Goal: Task Accomplishment & Management: Use online tool/utility

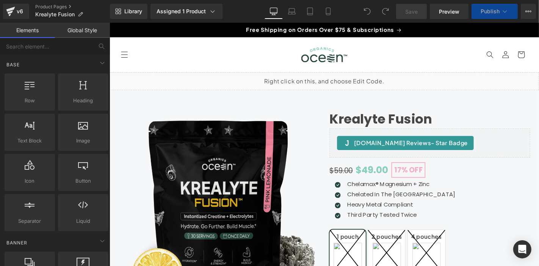
scroll to position [84, 0]
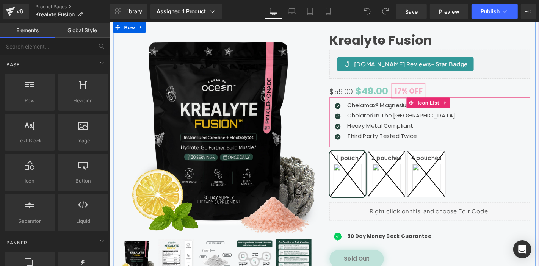
click at [489, 127] on div "Icon Chelamax® Magnesium + Zinc Text Block Icon Chelated In The [GEOGRAPHIC_DAT…" at bounding box center [451, 129] width 214 height 46
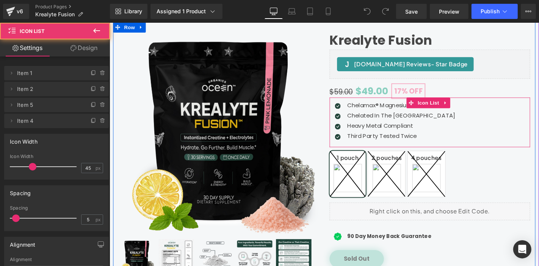
click at [499, 117] on div "Icon Chelamax® Magnesium + Zinc Text Block Icon Chelated In The [GEOGRAPHIC_DAT…" at bounding box center [451, 129] width 214 height 46
click at [499, 103] on div at bounding box center [451, 103] width 214 height 2
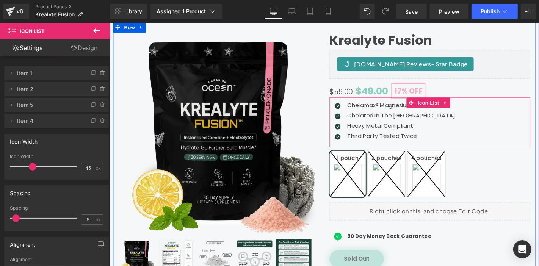
click at [373, 109] on p "Chelamax® Magnesium + Zinc" at bounding box center [421, 110] width 116 height 9
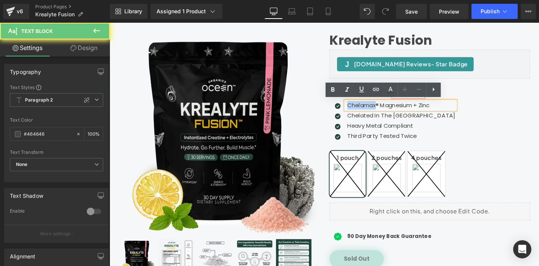
click at [373, 109] on p "Chelamax® Magnesium + Zinc" at bounding box center [421, 110] width 116 height 9
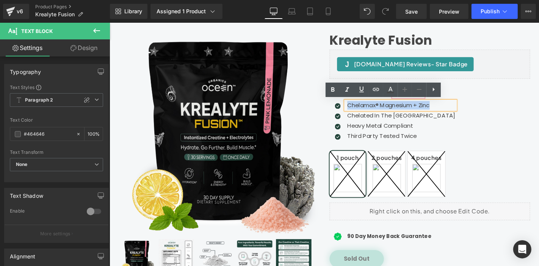
paste div
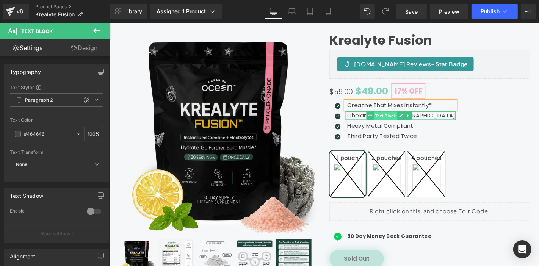
click at [406, 120] on span "Text Block" at bounding box center [404, 122] width 25 height 9
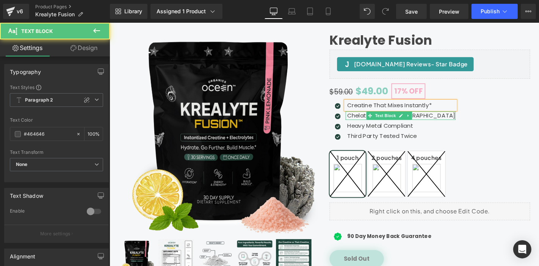
click at [375, 122] on p "Chelated In The USA" at bounding box center [421, 121] width 116 height 9
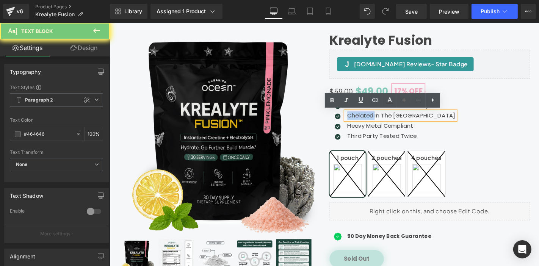
click at [375, 122] on p "Chelated In The USA" at bounding box center [421, 121] width 116 height 9
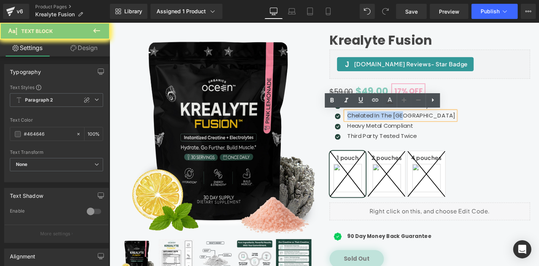
paste div
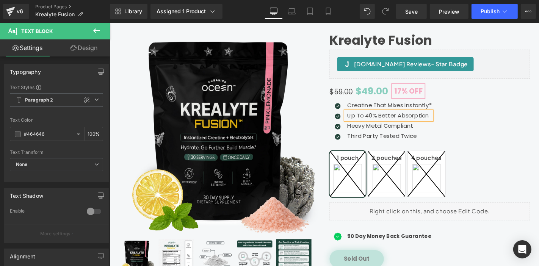
click at [384, 128] on div "Heavy Metal Compliant Text Block" at bounding box center [408, 132] width 92 height 9
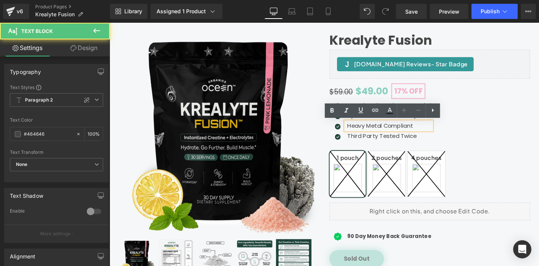
click at [384, 129] on p "Heavy Metal Compliant" at bounding box center [408, 132] width 90 height 9
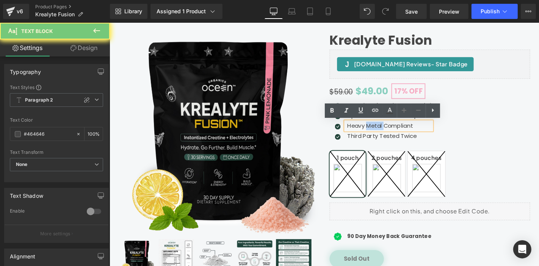
click at [384, 129] on p "Heavy Metal Compliant" at bounding box center [408, 132] width 90 height 9
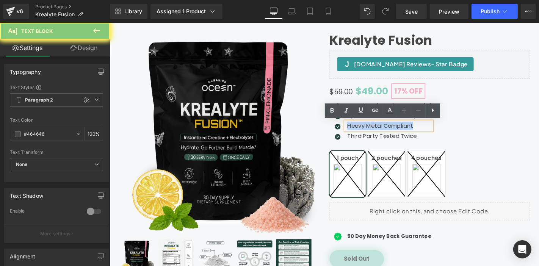
paste div
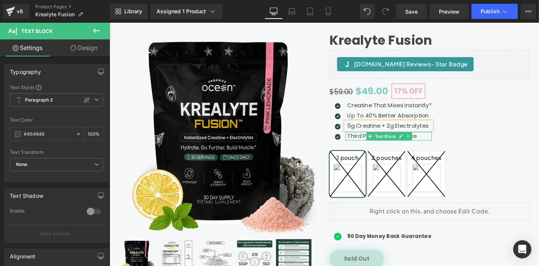
click at [400, 143] on span "Text Block" at bounding box center [404, 144] width 25 height 9
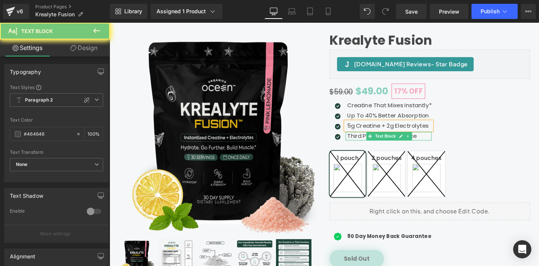
click at [378, 142] on p "Third Party Tested Twice" at bounding box center [408, 143] width 90 height 9
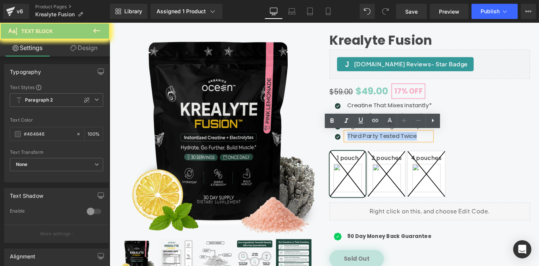
paste div
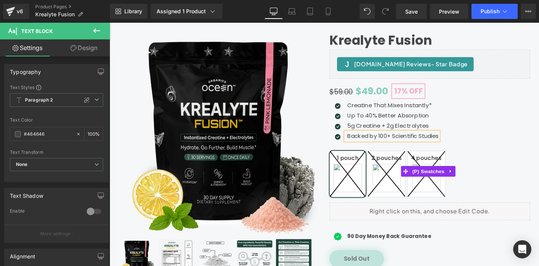
click at [503, 154] on div "1 pouch 2 pouches 4 pouches" at bounding box center [451, 181] width 214 height 67
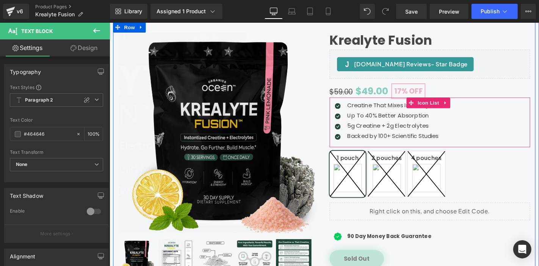
click at [506, 137] on div "Icon Creatine That Mixes Instantly* Text Block Icon Up To 40% Better Absorption…" at bounding box center [451, 129] width 214 height 46
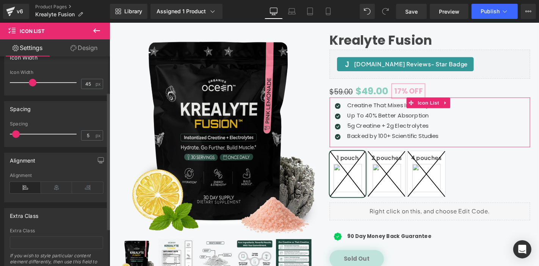
scroll to position [0, 0]
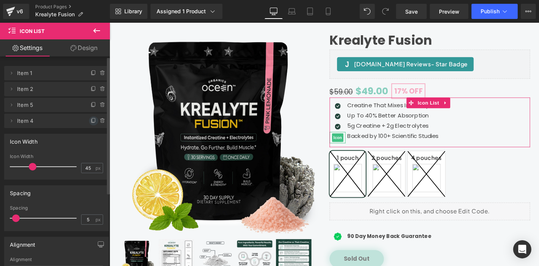
click at [94, 121] on icon at bounding box center [94, 121] width 6 height 6
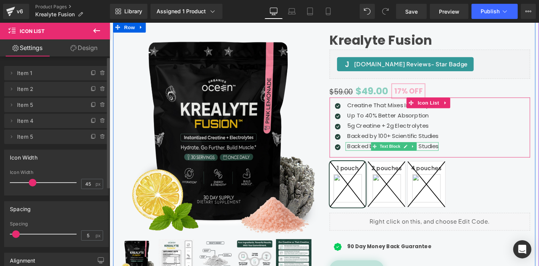
click at [391, 156] on icon at bounding box center [393, 155] width 4 height 5
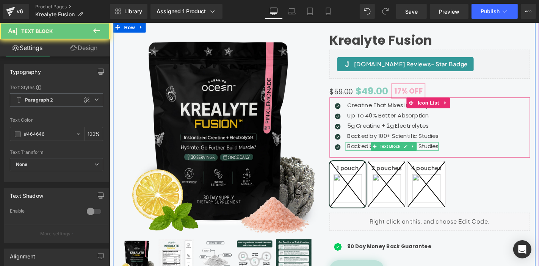
click at [377, 154] on p "Backed by 100+ Scientific Studies" at bounding box center [412, 154] width 98 height 9
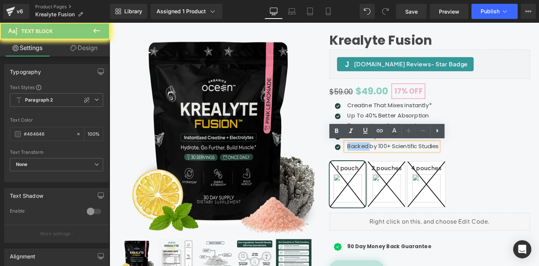
click at [377, 154] on p "Backed by 100+ Scientific Studies" at bounding box center [412, 154] width 98 height 9
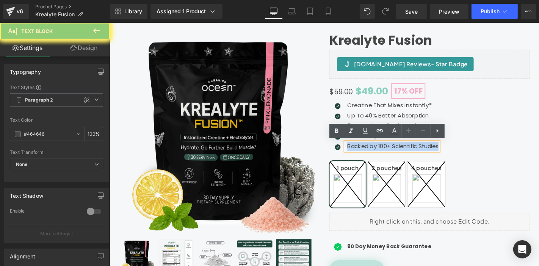
paste div
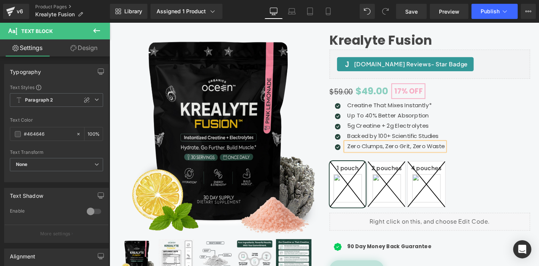
click at [495, 143] on div "Icon Creatine That Mixes Instantly* Text Block Icon Up To 40% Better Absorption…" at bounding box center [451, 134] width 214 height 57
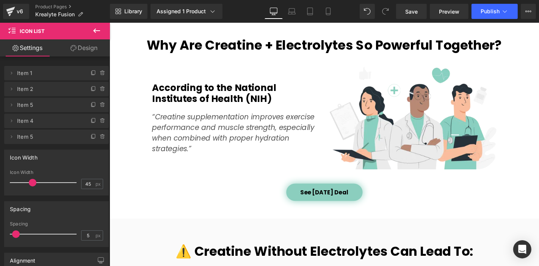
scroll to position [716, 0]
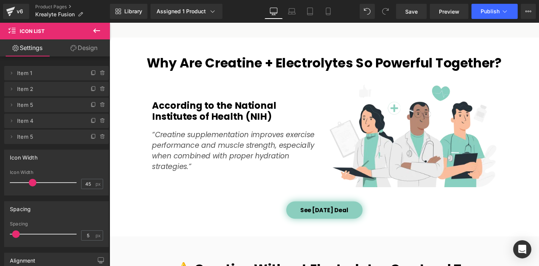
click at [205, 167] on p "“Creatine supplementation improves exercise performance and muscle strength, es…" at bounding box center [244, 160] width 178 height 46
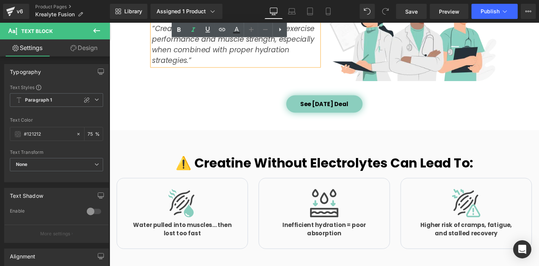
scroll to position [759, 0]
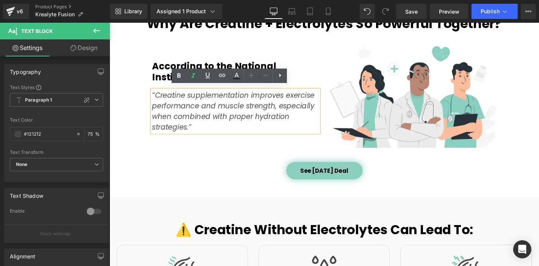
click at [168, 121] on icon "“Creatine supplementation improves exercise performance and muscle strength, es…" at bounding box center [241, 116] width 173 height 45
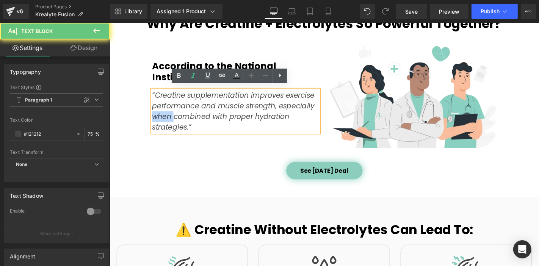
click at [168, 121] on icon "“Creatine supplementation improves exercise performance and muscle strength, es…" at bounding box center [241, 116] width 173 height 45
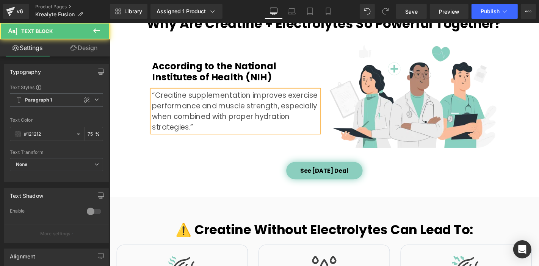
click at [206, 129] on p "“Creatine supplementation improves exercise performance and muscle strength, es…" at bounding box center [244, 117] width 178 height 46
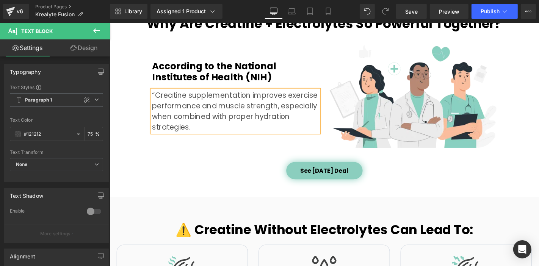
click at [156, 95] on p "“Creatine supplementation improves exercise performance and muscle strength, es…" at bounding box center [244, 117] width 178 height 46
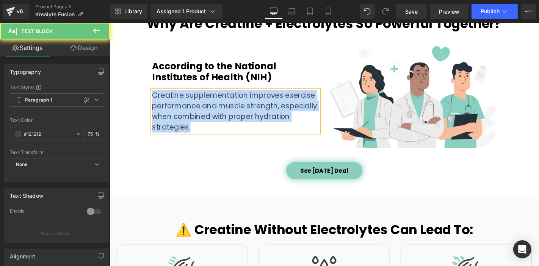
drag, startPoint x: 170, startPoint y: 101, endPoint x: 288, endPoint y: 151, distance: 128.2
click at [288, 146] on div "According to the National Institutes of Health (NIH) Heading Creatine supplemen…" at bounding box center [244, 101] width 190 height 110
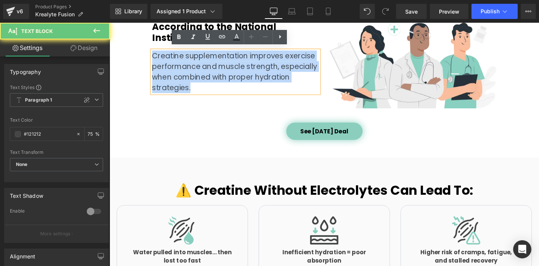
click at [230, 141] on div "See [DATE] Deal" at bounding box center [338, 138] width 459 height 19
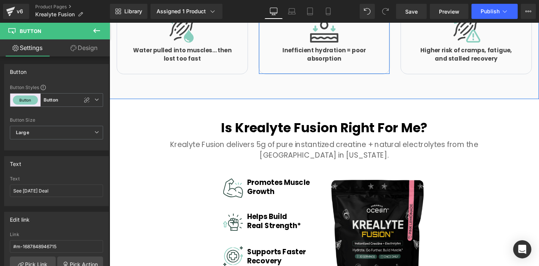
scroll to position [1054, 0]
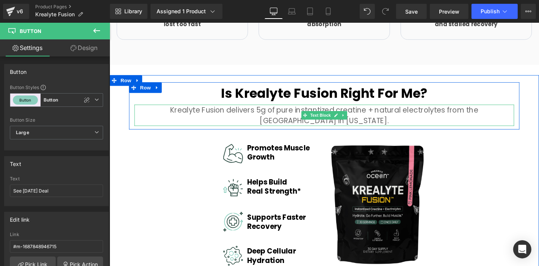
click at [415, 120] on p "Krealyte Fusion delivers 5g of pure instantized creatine + natural electrolytes…" at bounding box center [339, 121] width 406 height 23
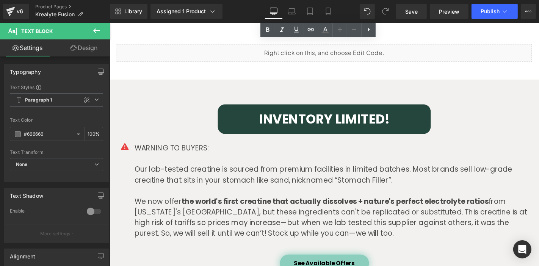
scroll to position [1854, 0]
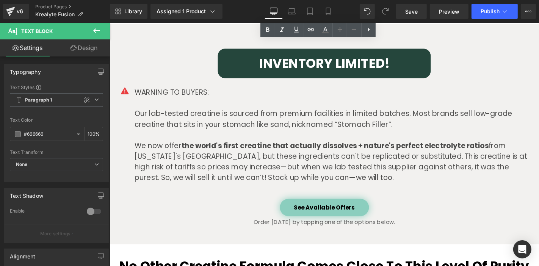
click at [344, 148] on strong "the world's first creatine that actually dissolves + nature's perfect electroly…" at bounding box center [350, 153] width 328 height 11
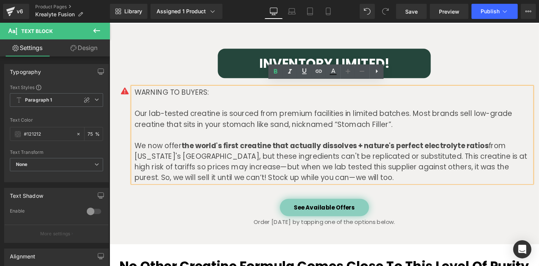
click at [503, 148] on strong "the world's first creatine that actually dissolves + nature's perfect electroly…" at bounding box center [350, 153] width 328 height 11
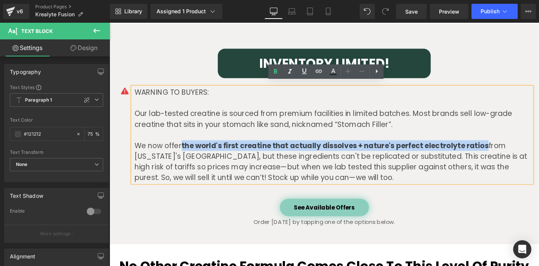
drag, startPoint x: 505, startPoint y: 147, endPoint x: 184, endPoint y: 149, distance: 321.3
click at [184, 149] on p "We now offer the world's first creatine that actually dissolves + nature's perf…" at bounding box center [348, 171] width 425 height 46
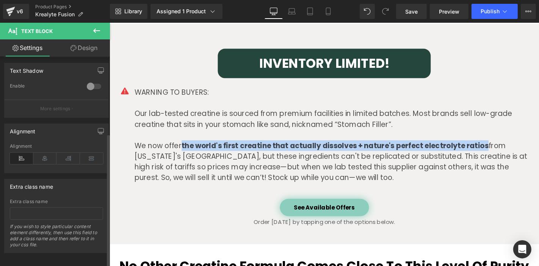
scroll to position [0, 0]
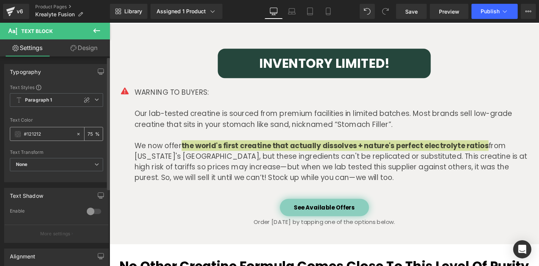
click at [91, 133] on input "75" at bounding box center [92, 134] width 8 height 8
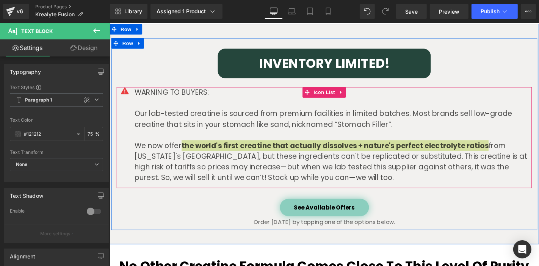
type input "7"
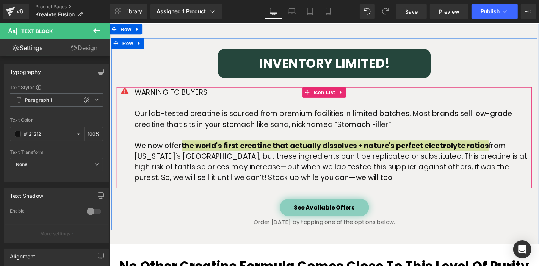
type input "100"
type input "10"
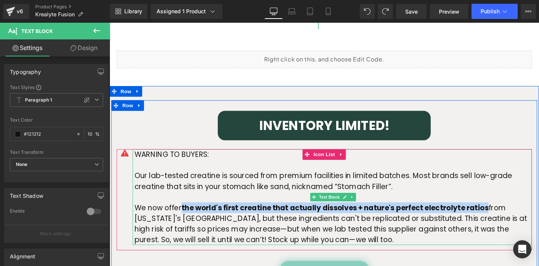
click at [415, 148] on div "INVENTORY LIMITED! Heading Row" at bounding box center [339, 131] width 228 height 31
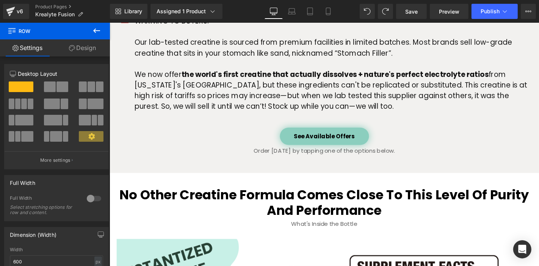
scroll to position [1882, 0]
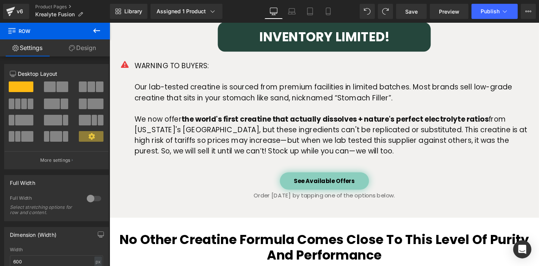
click at [396, 121] on strong "the world's first creatine that actually dissolves + nature's perfect electroly…" at bounding box center [350, 125] width 328 height 11
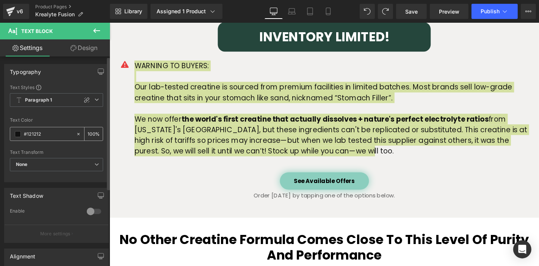
click at [92, 131] on input "100" at bounding box center [92, 134] width 8 height 8
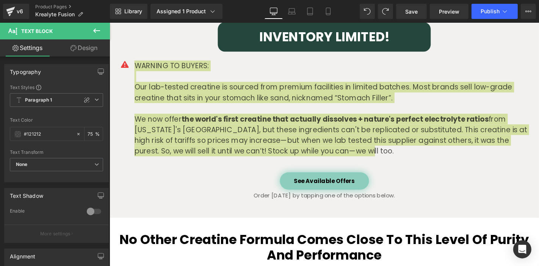
type input "75"
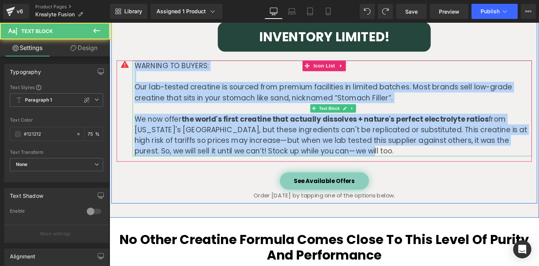
click at [285, 126] on p "We now offer the world's first creatine that actually dissolves + nature's perf…" at bounding box center [348, 143] width 425 height 46
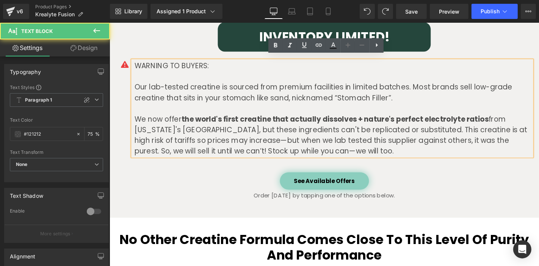
click at [235, 128] on p "We now offer the world's first creatine that actually dissolves + nature's perf…" at bounding box center [348, 143] width 425 height 46
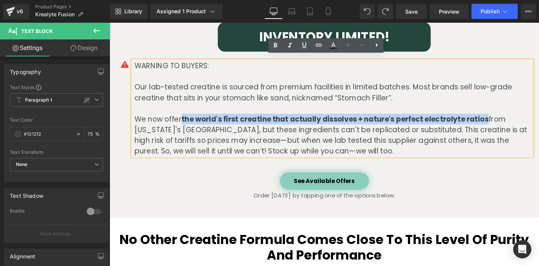
drag, startPoint x: 188, startPoint y: 119, endPoint x: 505, endPoint y: 119, distance: 317.5
click at [505, 120] on strong "the world's first creatine that actually dissolves + nature's perfect electroly…" at bounding box center [350, 125] width 328 height 11
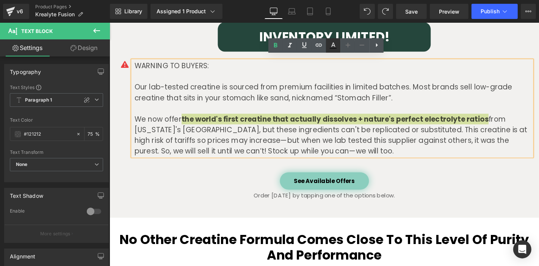
click at [330, 47] on icon at bounding box center [333, 45] width 9 height 9
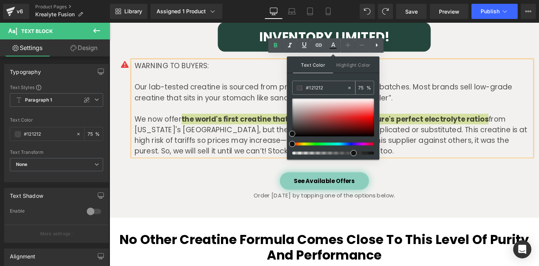
click at [364, 86] on input "75" at bounding box center [363, 87] width 8 height 8
type input "7"
type input "100"
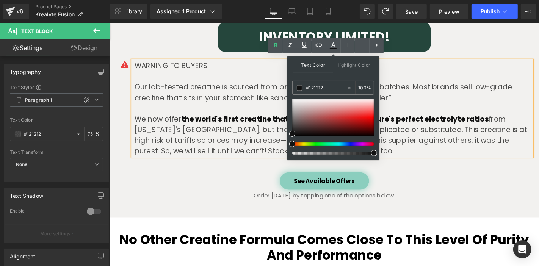
click at [409, 94] on p "Our lab-tested creatine is sourced from premium facilities in limited batches. …" at bounding box center [348, 97] width 425 height 23
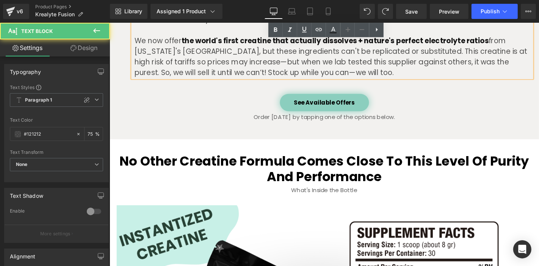
click at [433, 112] on div "See Available Offers Button" at bounding box center [339, 107] width 444 height 19
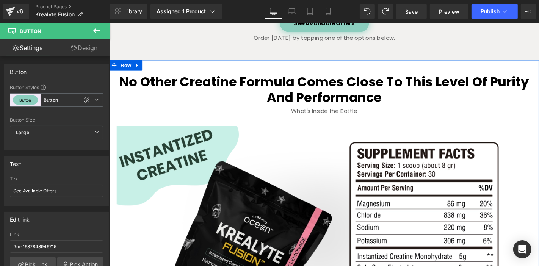
scroll to position [2051, 0]
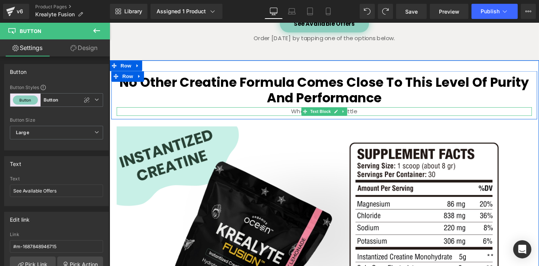
click at [366, 113] on p "What's Inside the Bottle" at bounding box center [339, 117] width 444 height 9
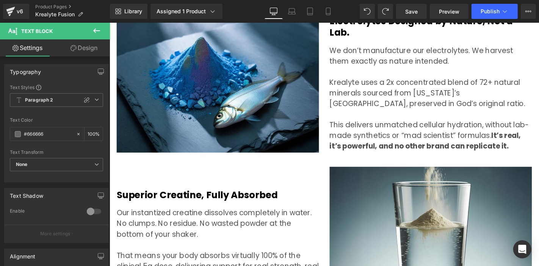
scroll to position [2430, 0]
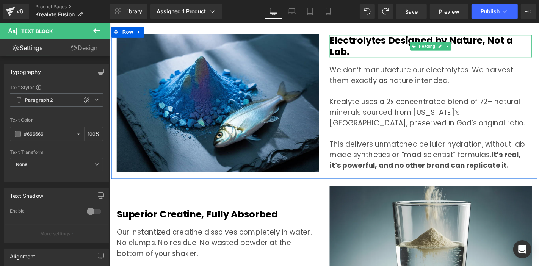
click at [539, 44] on h2 "Electrolytes Designed by Nature, Not a Lab." at bounding box center [452, 47] width 216 height 24
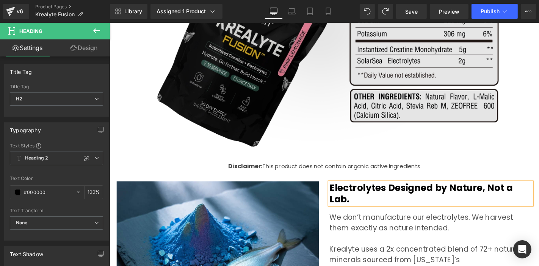
scroll to position [2329, 0]
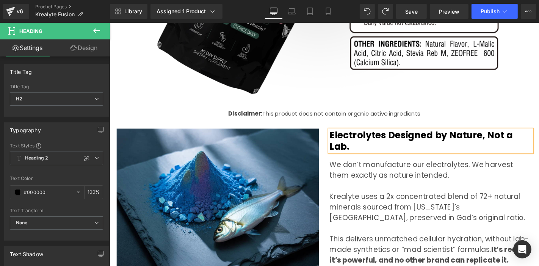
click at [539, 140] on h2 "Electrolytes Designed by Nature, Not a Lab." at bounding box center [452, 149] width 216 height 24
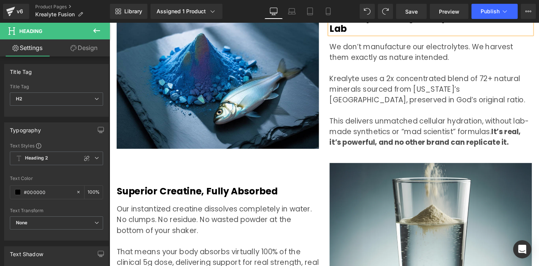
scroll to position [2371, 0]
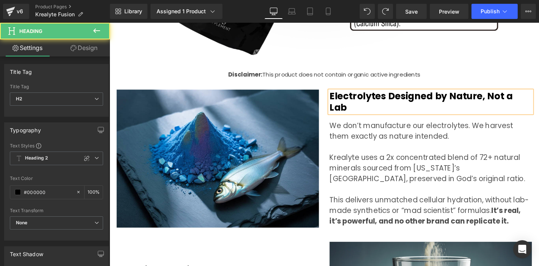
click at [394, 100] on h2 "Electrolytes Designed by Nature, Not a Lab" at bounding box center [452, 107] width 216 height 24
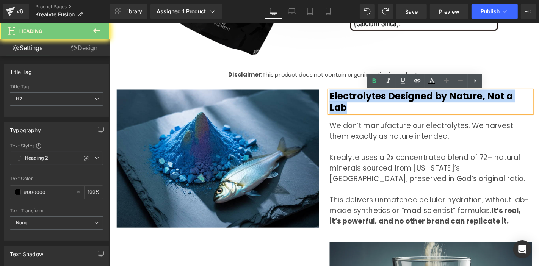
click at [394, 100] on h2 "Electrolytes Designed by Nature, Not a Lab" at bounding box center [452, 107] width 216 height 24
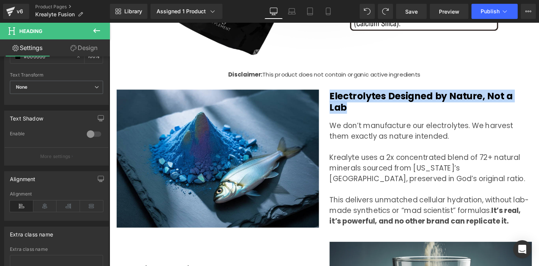
scroll to position [126, 0]
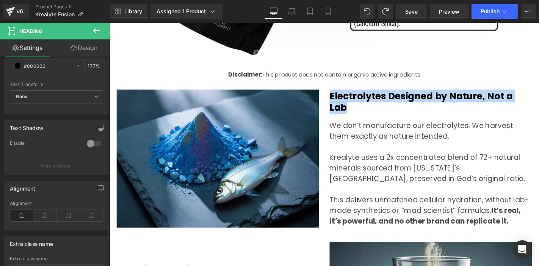
click at [409, 103] on h2 "Electrolytes Designed by Nature, Not a Lab" at bounding box center [452, 107] width 216 height 24
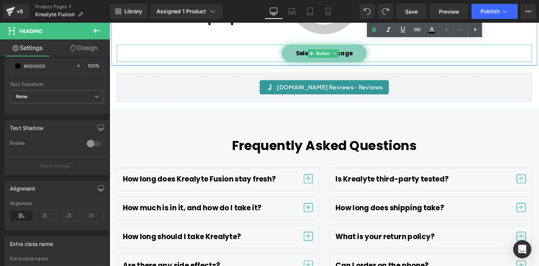
scroll to position [3383, 0]
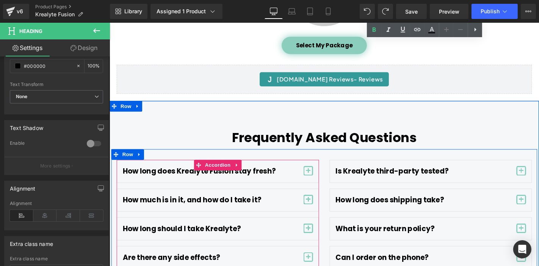
click at [313, 175] on div "How long does Krealyte Fusion stay fresh? Text Block" at bounding box center [224, 181] width 203 height 12
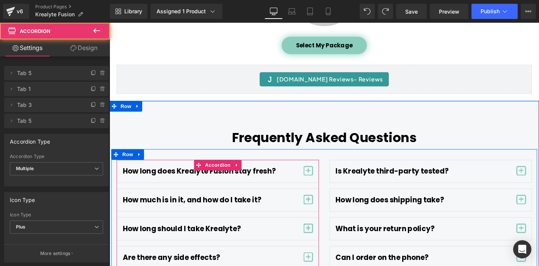
click at [317, 176] on span "button" at bounding box center [322, 181] width 10 height 10
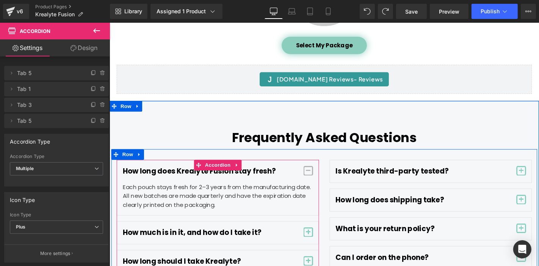
click at [319, 241] on button "button" at bounding box center [322, 247] width 10 height 12
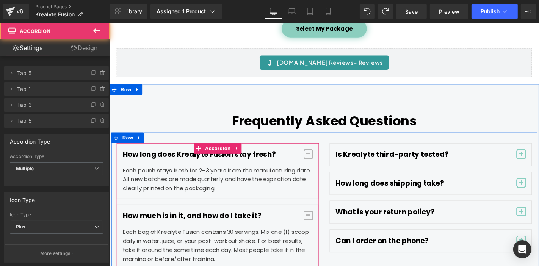
scroll to position [3467, 0]
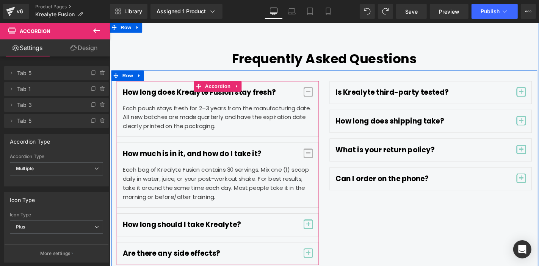
click at [317, 233] on span "button" at bounding box center [322, 238] width 10 height 10
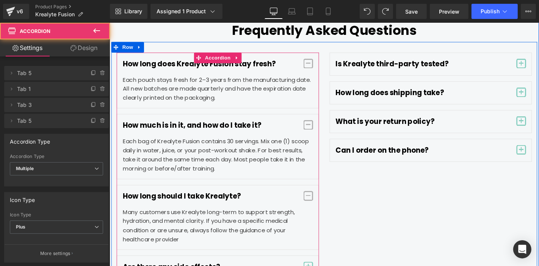
scroll to position [3509, 0]
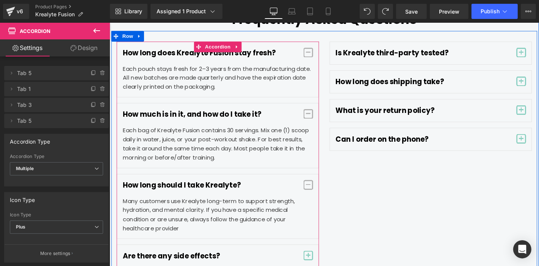
click at [319, 266] on span "button" at bounding box center [322, 271] width 10 height 10
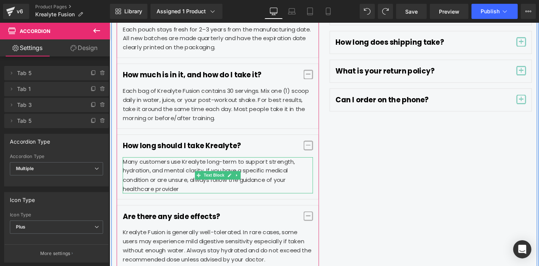
scroll to position [3635, 0]
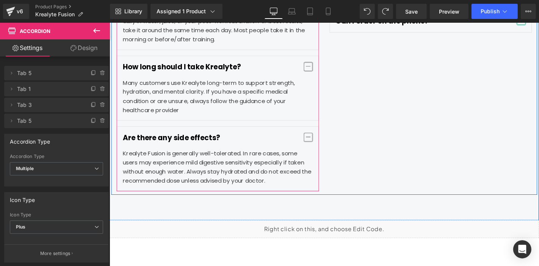
click at [293, 180] on p "Krealyte Fusion is generally well-tolerated. In rare cases, some users may expe…" at bounding box center [224, 176] width 203 height 39
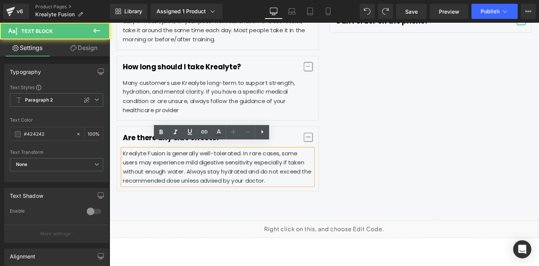
click at [390, 157] on div "How long does Krealyte Fusion stay fresh? Text Block Each pouch stays fresh for…" at bounding box center [338, 56] width 455 height 302
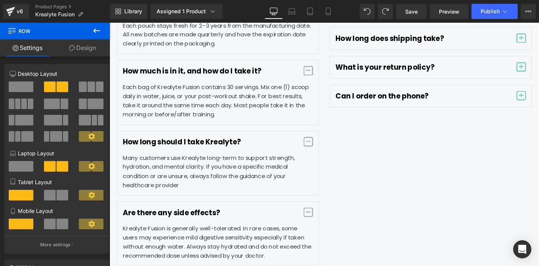
scroll to position [3509, 0]
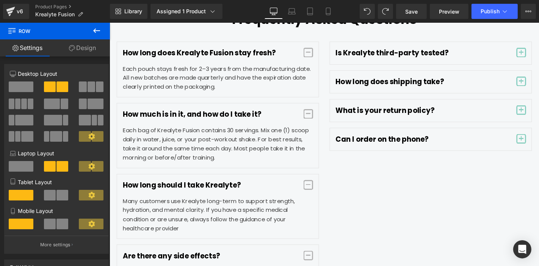
click at [539, 142] on span "button" at bounding box center [549, 147] width 10 height 10
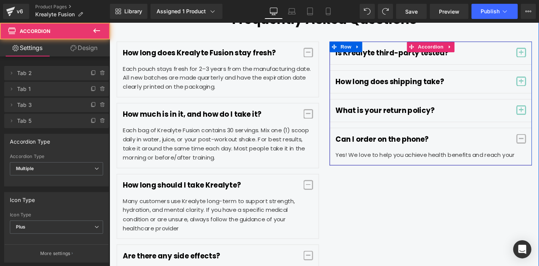
click at [539, 118] on span "button" at bounding box center [549, 118] width 0 height 0
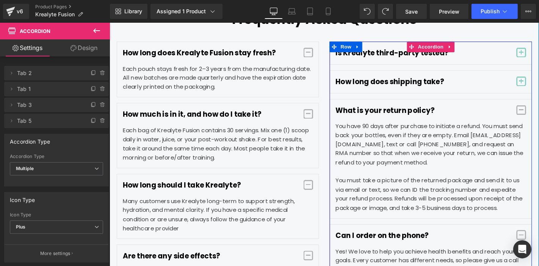
click at [539, 80] on span "button" at bounding box center [549, 85] width 10 height 10
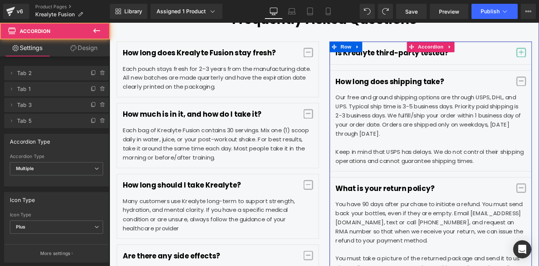
click at [539, 61] on div "Is Krealyte third-party tested? Text Block Text Block" at bounding box center [452, 211] width 216 height 339
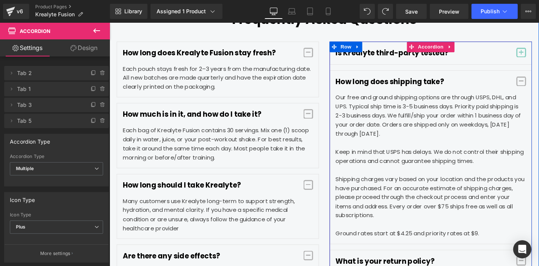
click at [539, 50] on span "button" at bounding box center [549, 54] width 10 height 10
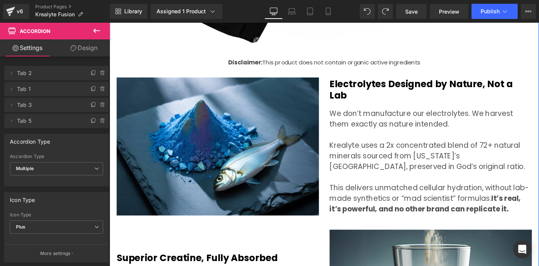
scroll to position [2455, 0]
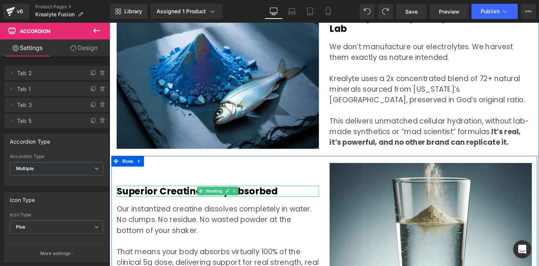
click at [268, 197] on h2 "Superior Creatine, Fully Absorbed" at bounding box center [225, 203] width 216 height 12
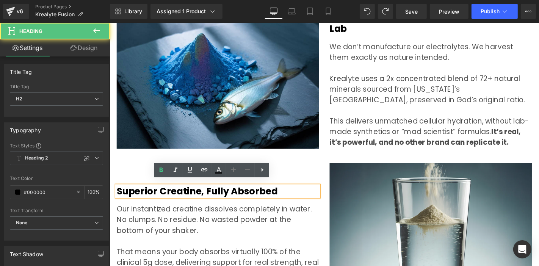
click at [310, 197] on h2 "Superior Creatine, Fully Absorbed" at bounding box center [225, 203] width 216 height 12
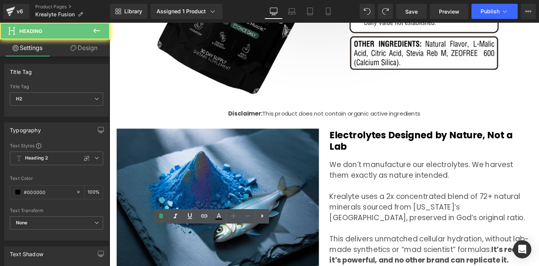
scroll to position [2287, 0]
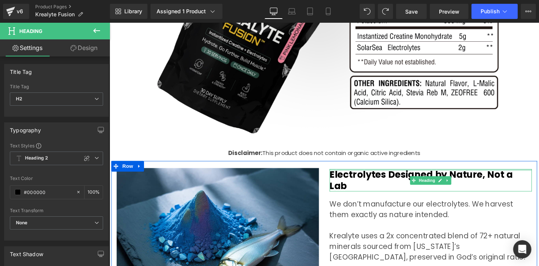
click at [429, 181] on div at bounding box center [452, 180] width 216 height 2
click at [429, 181] on h2 "Electrolytes Designed by Nature, Not a Lab" at bounding box center [452, 191] width 216 height 24
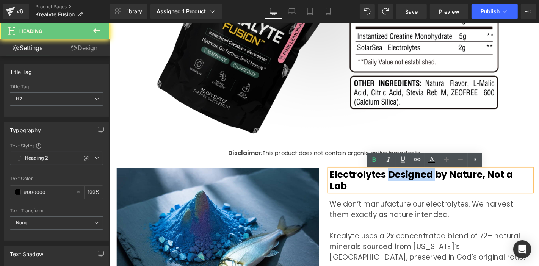
click at [415, 184] on h2 "Electrolytes Designed by Nature, Not a Lab" at bounding box center [452, 191] width 216 height 24
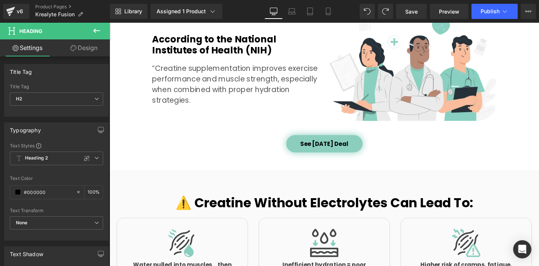
scroll to position [769, 0]
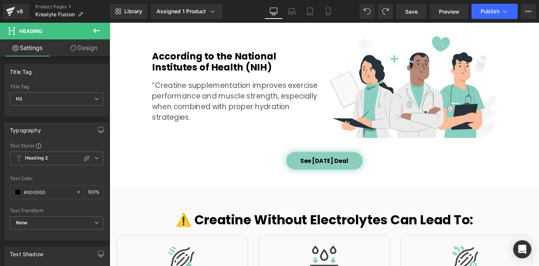
drag, startPoint x: 412, startPoint y: 8, endPoint x: 405, endPoint y: 20, distance: 14.4
click at [411, 8] on span "Save" at bounding box center [412, 12] width 13 height 8
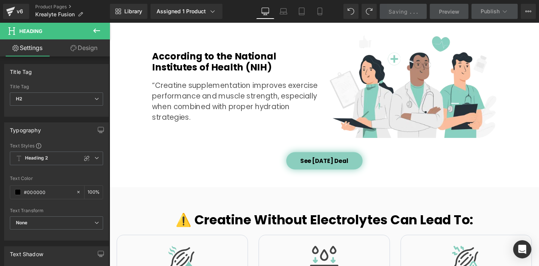
scroll to position [0, 0]
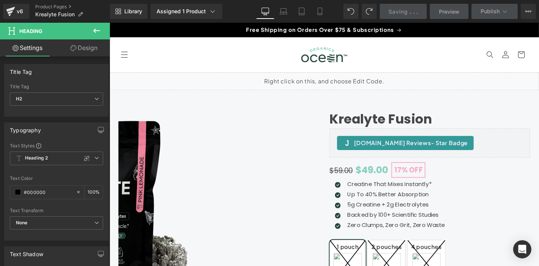
click at [509, 152] on div "Judge.me Reviews - Star Badge" at bounding box center [451, 150] width 198 height 15
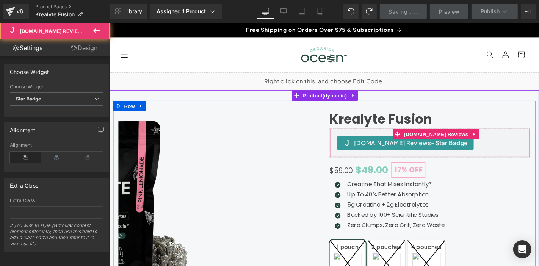
scroll to position [0, 37]
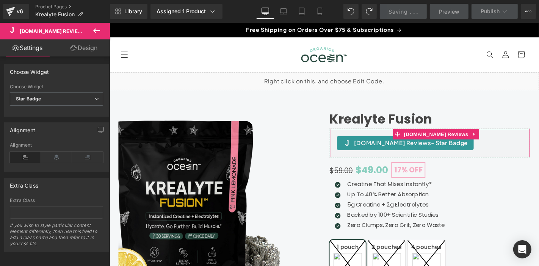
click at [69, 52] on link "Design" at bounding box center [84, 47] width 55 height 17
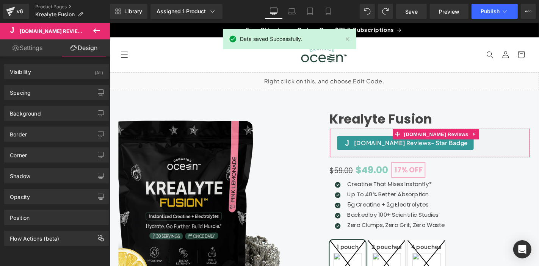
click at [33, 54] on link "Settings" at bounding box center [27, 47] width 55 height 17
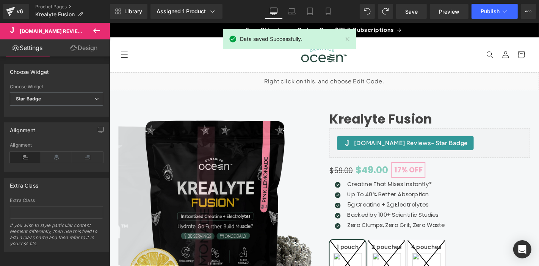
scroll to position [0, 1]
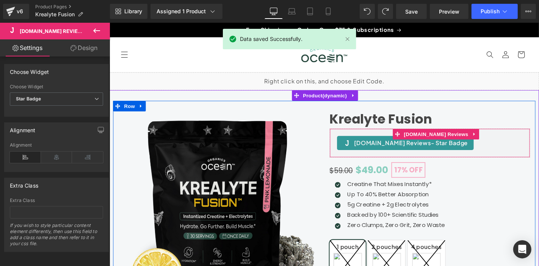
click at [483, 151] on div "Judge.me Reviews - Star Badge" at bounding box center [451, 150] width 198 height 15
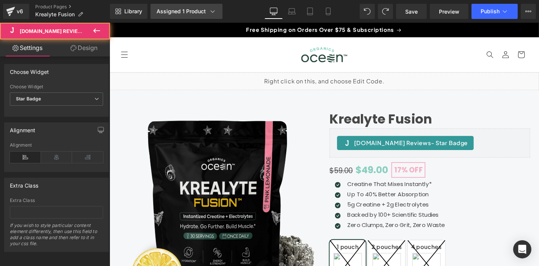
click at [173, 7] on link "Assigned 1 Product" at bounding box center [187, 11] width 72 height 15
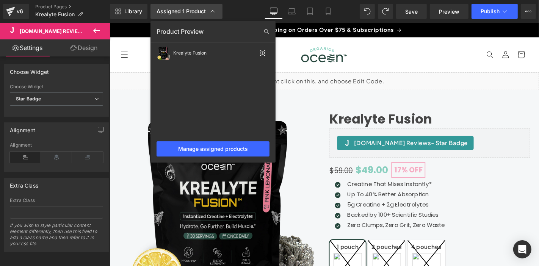
click at [173, 7] on link "Assigned 1 Product" at bounding box center [187, 11] width 72 height 15
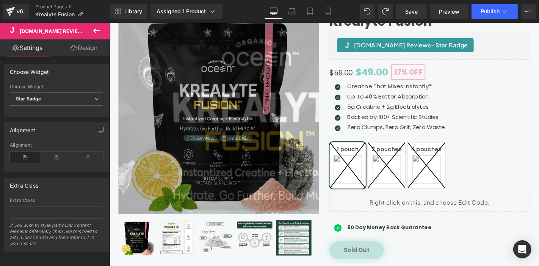
scroll to position [211, 0]
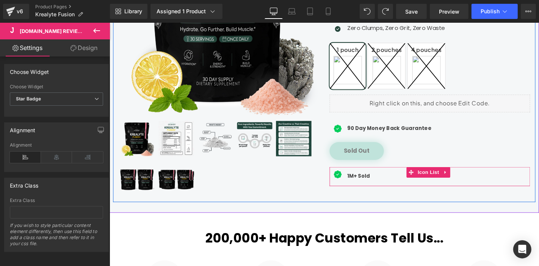
click at [372, 185] on span "Text Block" at bounding box center [370, 186] width 25 height 9
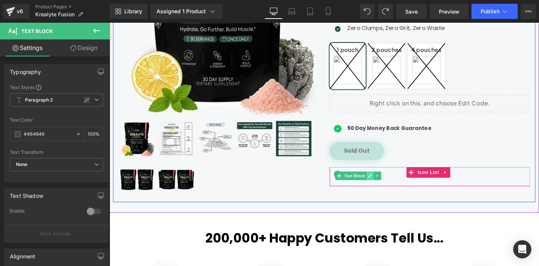
click at [379, 185] on span "Text Block" at bounding box center [371, 186] width 25 height 9
click at [367, 178] on div "Icon 1M+ Sold Text Block Icon List" at bounding box center [451, 187] width 214 height 21
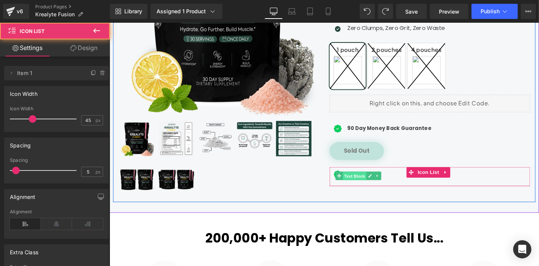
click at [370, 182] on span "Text Block" at bounding box center [371, 186] width 25 height 9
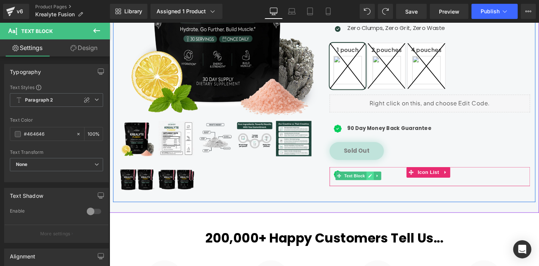
click at [385, 184] on icon at bounding box center [387, 186] width 4 height 5
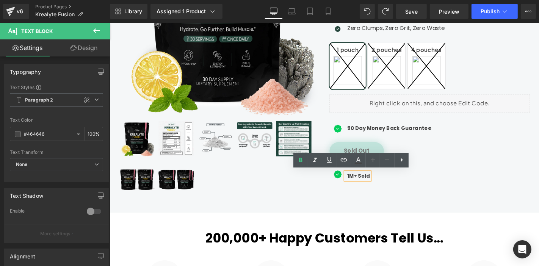
click at [377, 183] on b "1M+ Sold" at bounding box center [375, 186] width 24 height 8
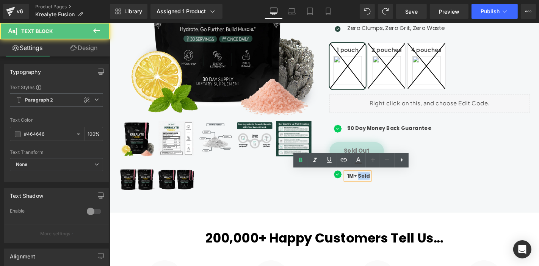
click at [377, 183] on b "1M+ Sold" at bounding box center [375, 186] width 24 height 8
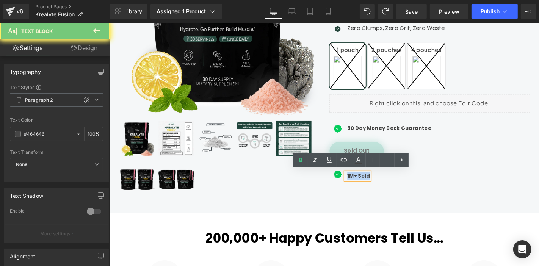
click at [377, 183] on b "1M+ Sold" at bounding box center [375, 186] width 24 height 8
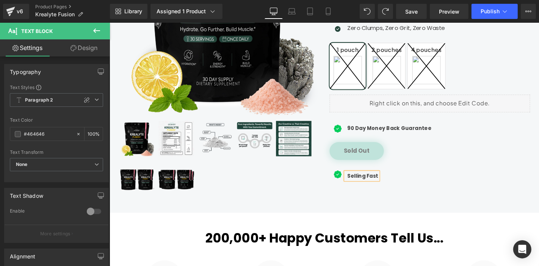
click at [317, 187] on div at bounding box center [226, 168] width 214 height 83
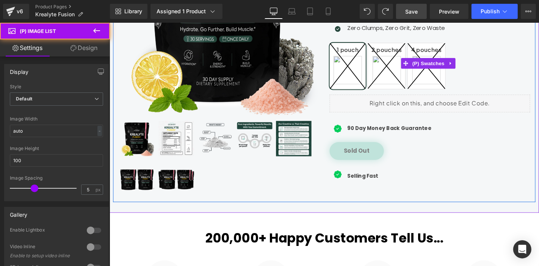
click at [420, 17] on link "Save" at bounding box center [411, 11] width 31 height 15
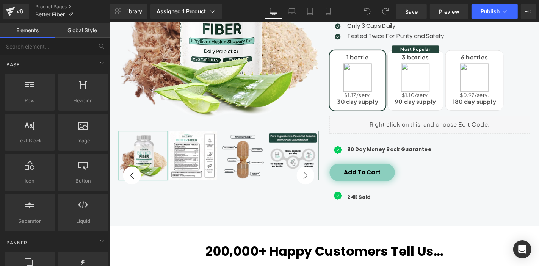
scroll to position [211, 0]
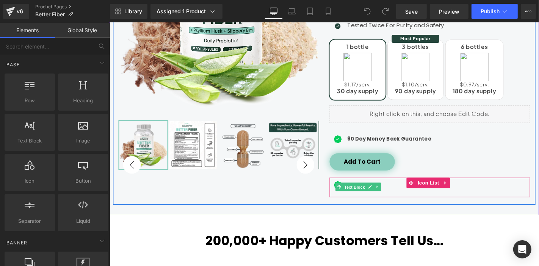
click at [366, 196] on span "Text Block" at bounding box center [371, 197] width 25 height 9
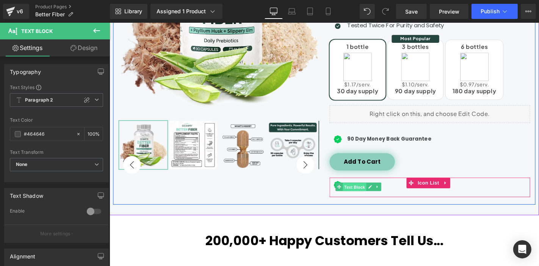
click at [379, 197] on span "Text Block" at bounding box center [371, 197] width 25 height 9
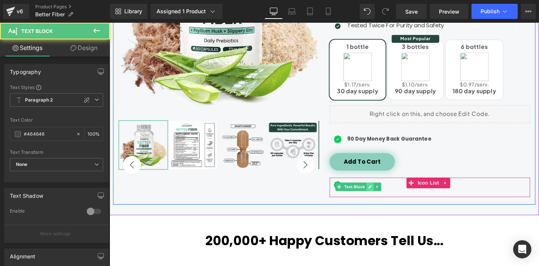
click at [384, 197] on link at bounding box center [388, 197] width 8 height 9
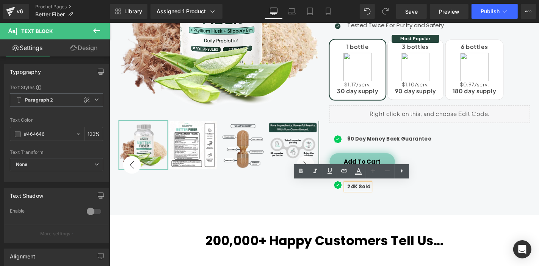
click at [365, 196] on strong "24K Sold" at bounding box center [375, 198] width 25 height 8
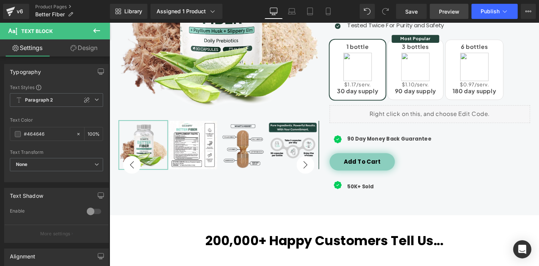
click at [462, 12] on link "Preview" at bounding box center [449, 11] width 39 height 15
click at [494, 8] on button "Publish" at bounding box center [495, 11] width 46 height 15
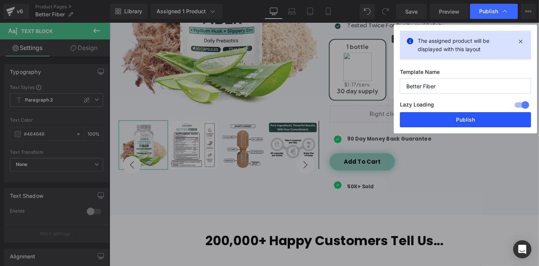
click at [459, 120] on button "Publish" at bounding box center [465, 119] width 131 height 15
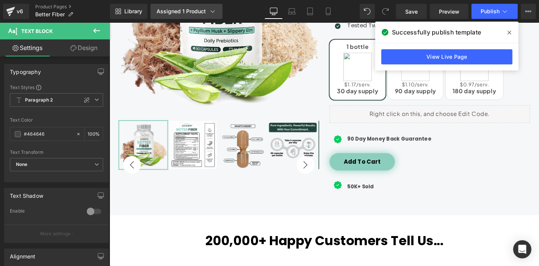
click at [197, 11] on div "Assigned 1 Product" at bounding box center [187, 12] width 60 height 8
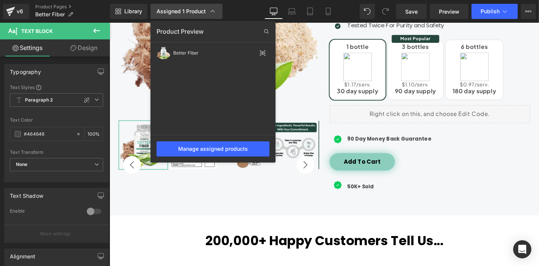
click at [197, 11] on div "Assigned 1 Product" at bounding box center [187, 12] width 60 height 8
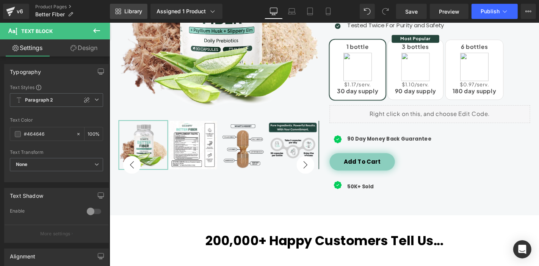
click at [144, 13] on link "Library" at bounding box center [129, 11] width 38 height 15
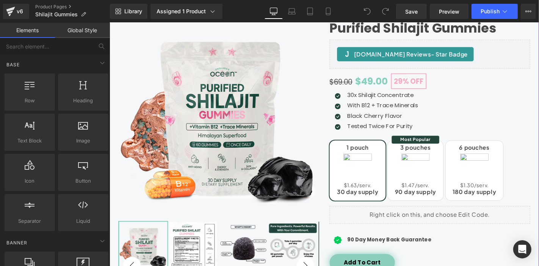
scroll to position [168, 0]
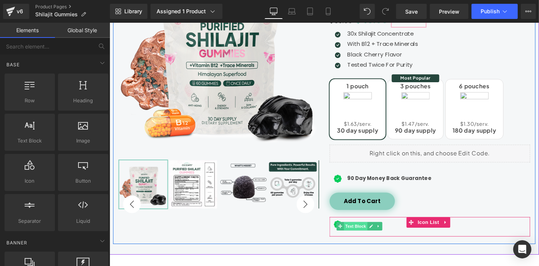
click at [364, 237] on span "Text Block" at bounding box center [372, 240] width 25 height 9
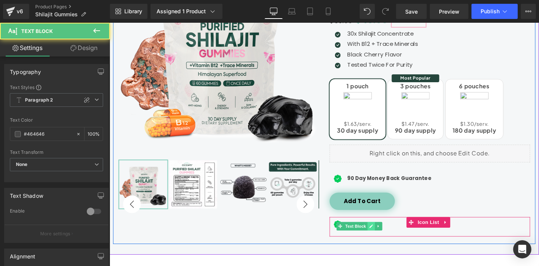
click at [387, 240] on icon at bounding box center [389, 240] width 4 height 5
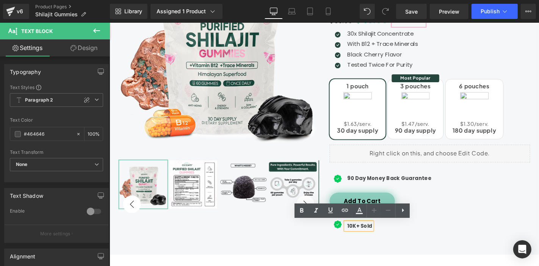
click at [364, 237] on strong "10K+ Sold" at bounding box center [376, 240] width 27 height 8
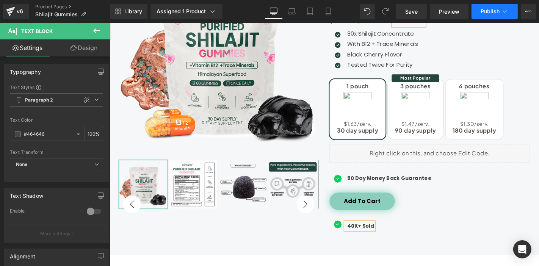
click at [477, 13] on button "Publish" at bounding box center [495, 11] width 46 height 15
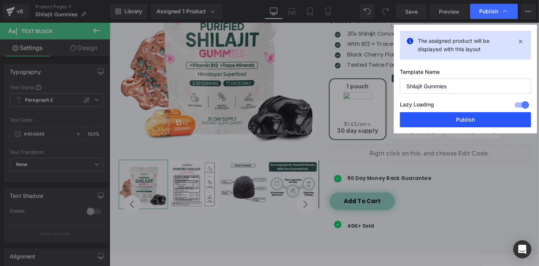
click at [472, 118] on button "Publish" at bounding box center [465, 119] width 131 height 15
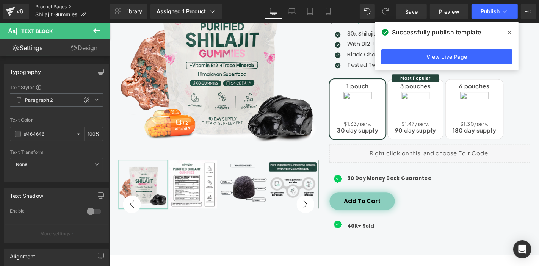
click at [42, 5] on link "Product Pages" at bounding box center [72, 7] width 75 height 6
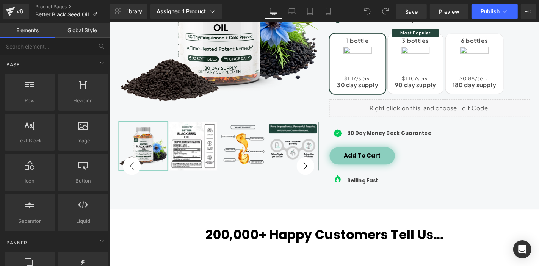
scroll to position [211, 0]
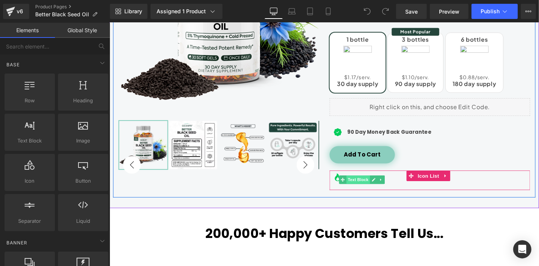
click at [373, 190] on span "Text Block" at bounding box center [375, 190] width 25 height 9
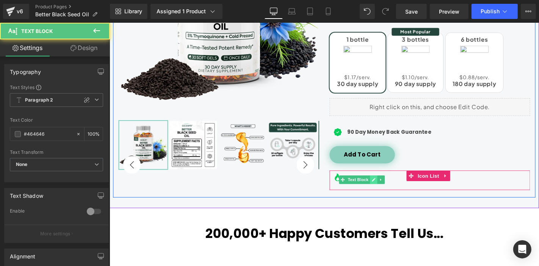
click at [390, 190] on icon at bounding box center [392, 191] width 4 height 4
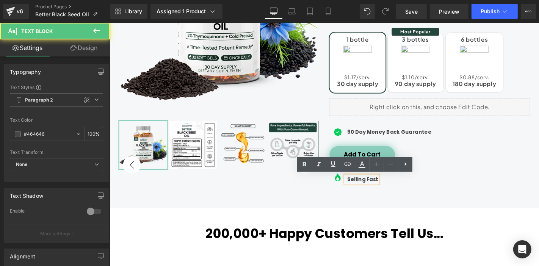
click at [387, 190] on b "Selling Fast" at bounding box center [379, 190] width 33 height 8
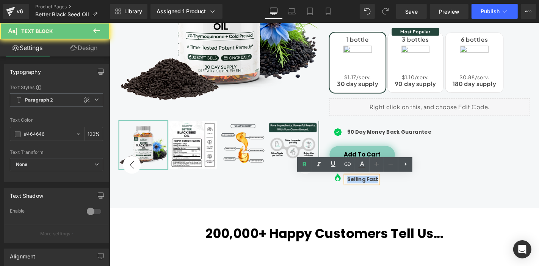
click at [387, 190] on b "Selling Fast" at bounding box center [379, 190] width 33 height 8
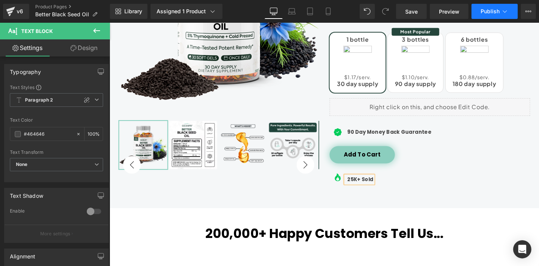
click at [481, 14] on button "Publish" at bounding box center [495, 11] width 46 height 15
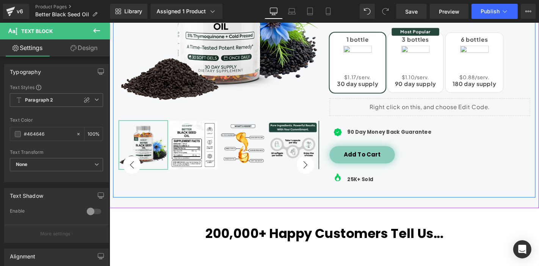
click at [364, 189] on span "Text Block" at bounding box center [375, 190] width 25 height 9
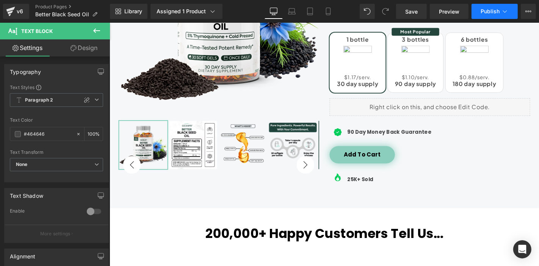
click at [478, 14] on button "Publish" at bounding box center [495, 11] width 46 height 15
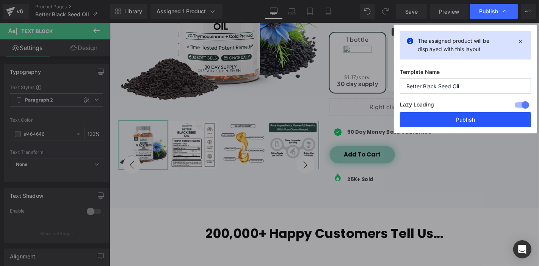
click at [475, 116] on button "Publish" at bounding box center [465, 119] width 131 height 15
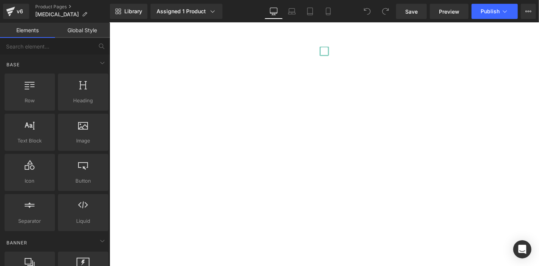
scroll to position [168, 0]
click at [109, 22] on span "Text Block" at bounding box center [109, 22] width 0 height 0
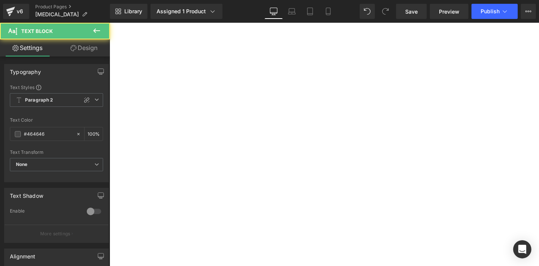
click at [109, 22] on icon at bounding box center [109, 22] width 0 height 0
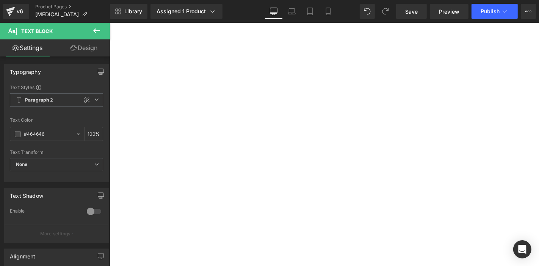
click at [109, 22] on span "Icon" at bounding box center [109, 22] width 0 height 0
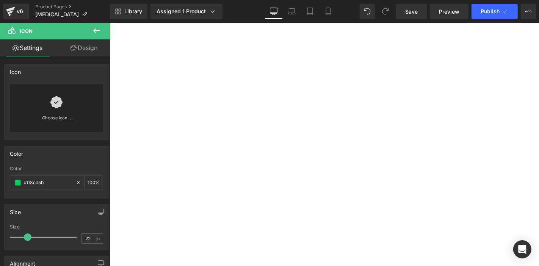
click at [109, 22] on span "Icon" at bounding box center [109, 22] width 0 height 0
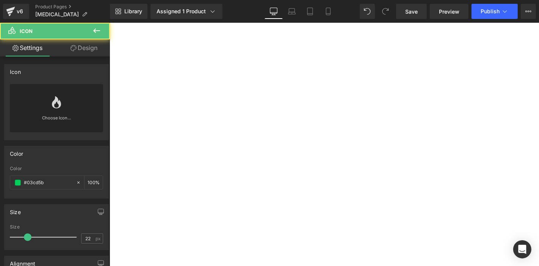
click at [47, 100] on div "Choose Icon..." at bounding box center [56, 108] width 93 height 48
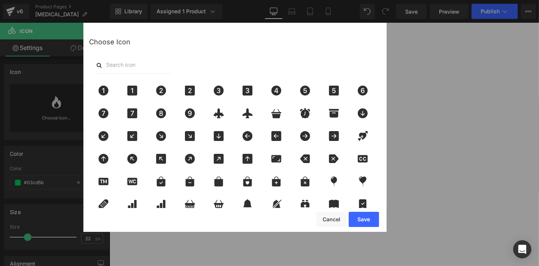
click at [164, 63] on input "text" at bounding box center [135, 65] width 76 height 17
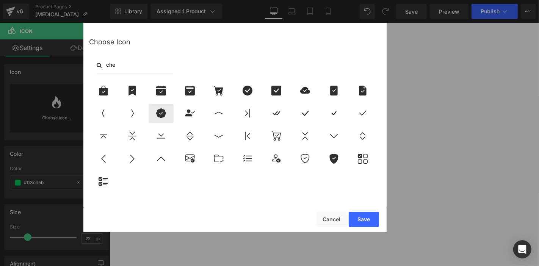
type input "che"
click at [157, 106] on div at bounding box center [161, 113] width 25 height 19
click at [358, 222] on button "Save" at bounding box center [364, 219] width 30 height 15
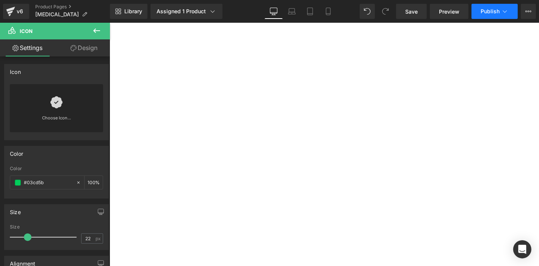
click at [481, 14] on span "Publish" at bounding box center [490, 11] width 19 height 6
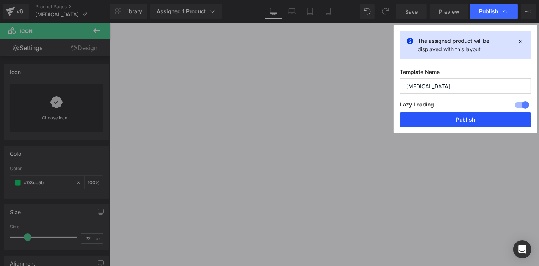
click at [487, 118] on button "Publish" at bounding box center [465, 119] width 131 height 15
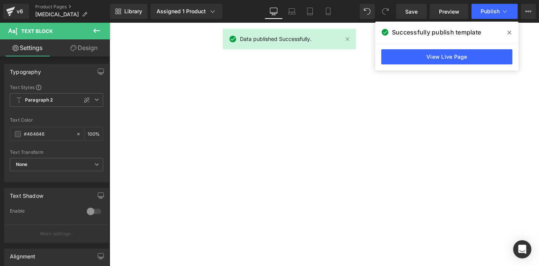
click at [69, 52] on link "Design" at bounding box center [84, 47] width 55 height 17
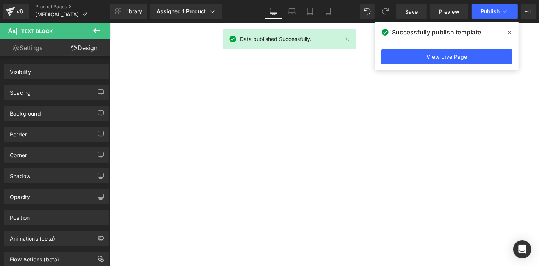
click at [60, 81] on div "Spacing Margin Padding" at bounding box center [56, 89] width 113 height 21
click at [57, 87] on div "Spacing" at bounding box center [57, 92] width 104 height 14
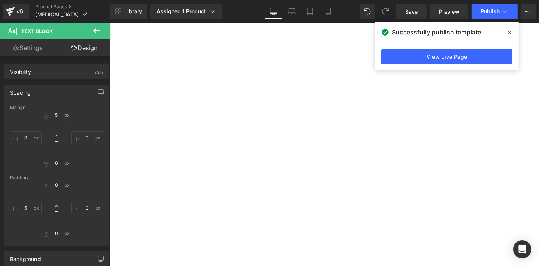
click at [109, 22] on span "Text Block" at bounding box center [109, 22] width 0 height 0
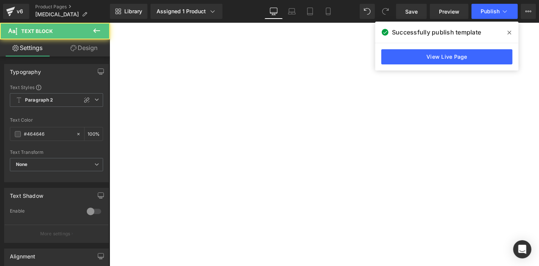
click at [109, 22] on link at bounding box center [109, 22] width 0 height 0
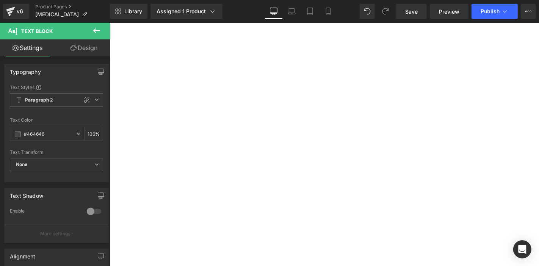
click at [91, 47] on link "Design" at bounding box center [84, 47] width 55 height 17
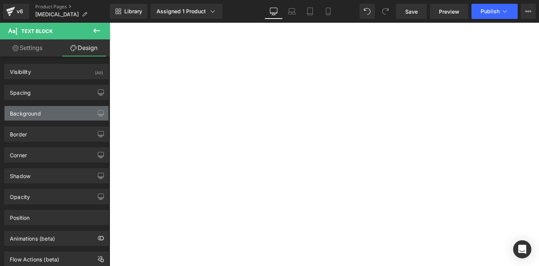
click at [57, 109] on div "Background" at bounding box center [57, 113] width 104 height 14
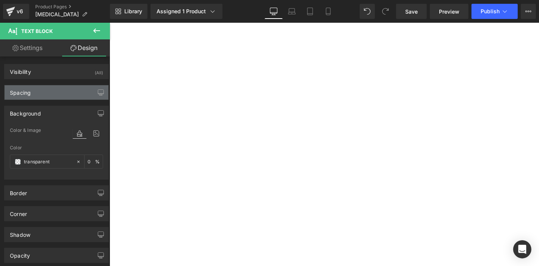
click at [56, 94] on div "Spacing" at bounding box center [57, 92] width 104 height 14
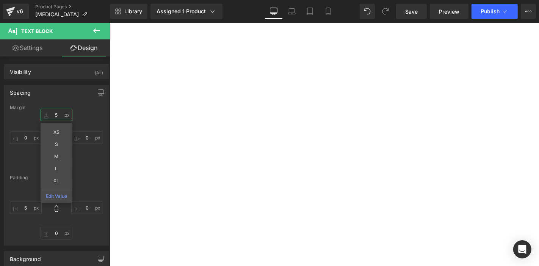
click at [61, 115] on input "5" at bounding box center [57, 115] width 32 height 13
type input "0"
click at [77, 90] on div "Spacing" at bounding box center [57, 92] width 104 height 14
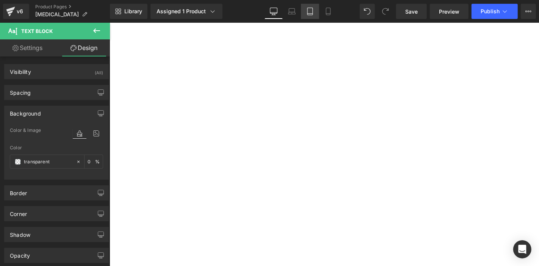
click at [320, 7] on link "Mobile" at bounding box center [328, 11] width 18 height 15
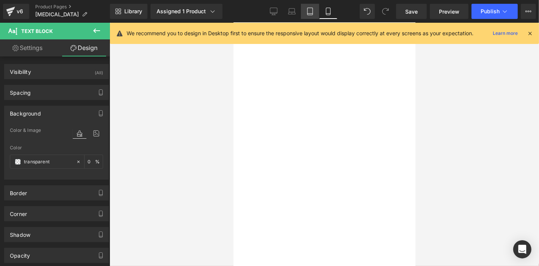
click at [310, 13] on icon at bounding box center [311, 12] width 8 height 8
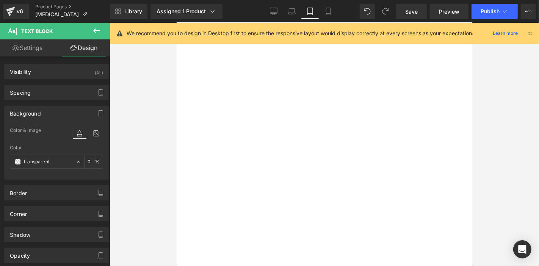
scroll to position [248, 0]
click at [334, 7] on link "Mobile" at bounding box center [328, 11] width 18 height 15
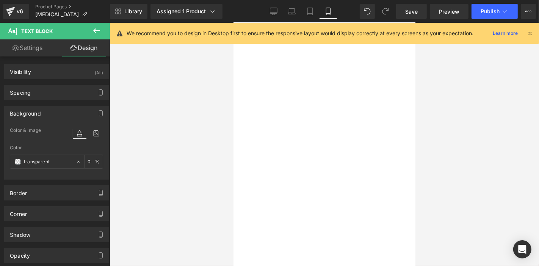
scroll to position [366, 0]
click at [480, 16] on button "Publish" at bounding box center [495, 11] width 46 height 15
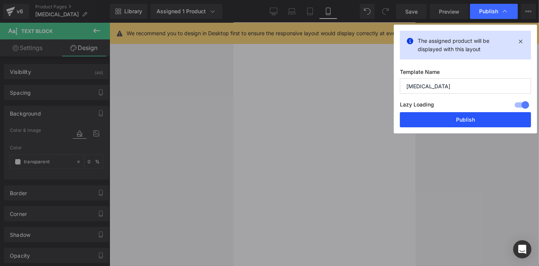
click at [472, 117] on button "Publish" at bounding box center [465, 119] width 131 height 15
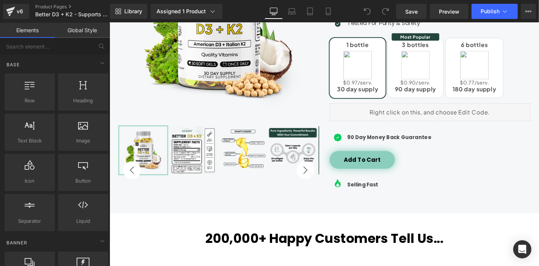
scroll to position [211, 0]
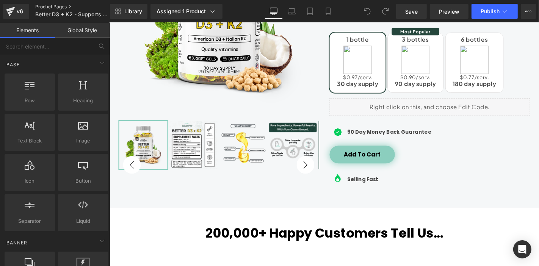
click at [54, 4] on link "Product Pages" at bounding box center [78, 7] width 87 height 6
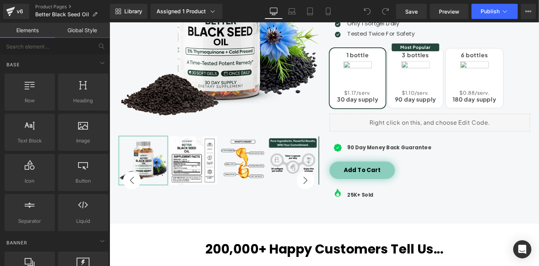
scroll to position [211, 0]
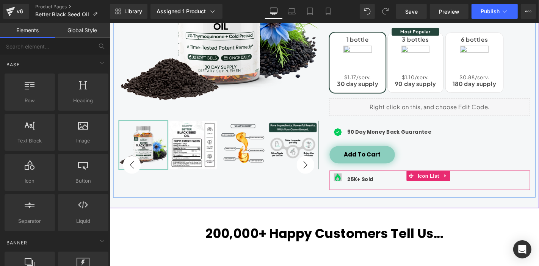
click at [348, 187] on span "Icon" at bounding box center [353, 189] width 12 height 9
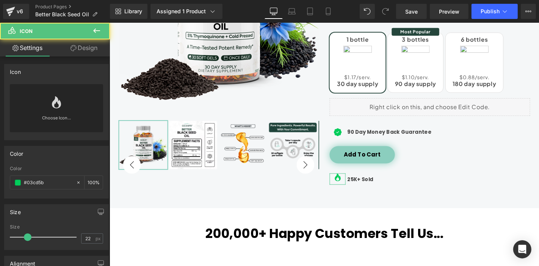
click at [54, 107] on icon at bounding box center [56, 102] width 9 height 12
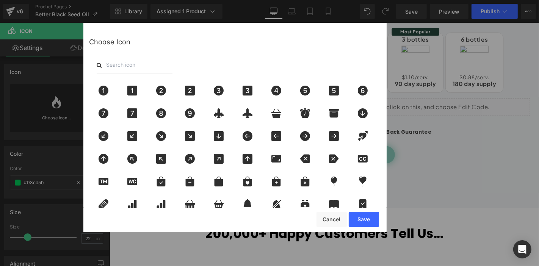
click at [181, 65] on div at bounding box center [235, 65] width 292 height 17
click at [145, 71] on input "text" at bounding box center [135, 65] width 76 height 17
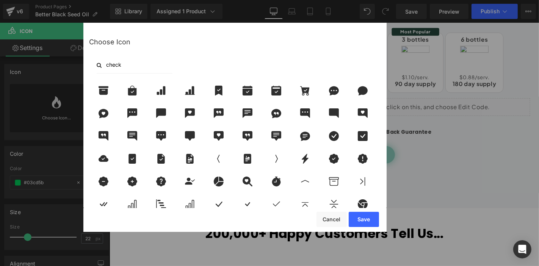
type input "check"
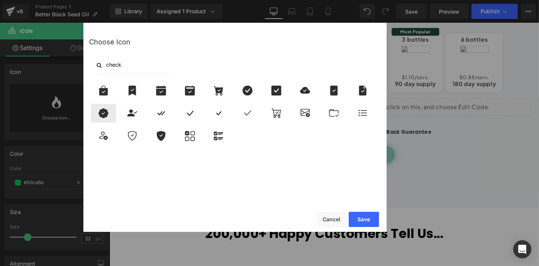
click at [101, 112] on icon at bounding box center [104, 114] width 10 height 10
click at [370, 214] on button "Save" at bounding box center [364, 219] width 30 height 15
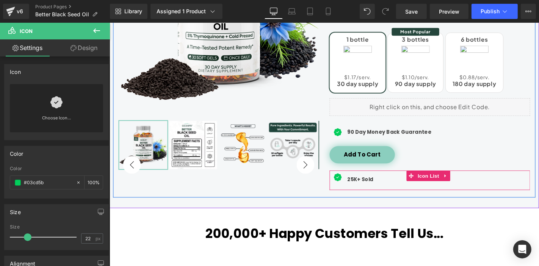
click at [366, 188] on span "Text Block" at bounding box center [372, 190] width 25 height 9
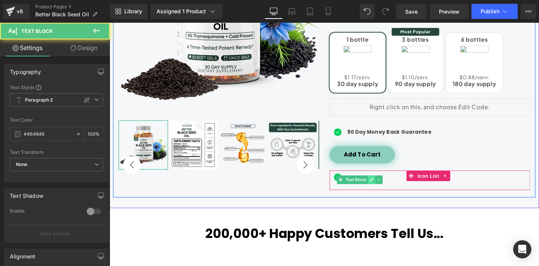
click at [385, 189] on link at bounding box center [389, 190] width 8 height 9
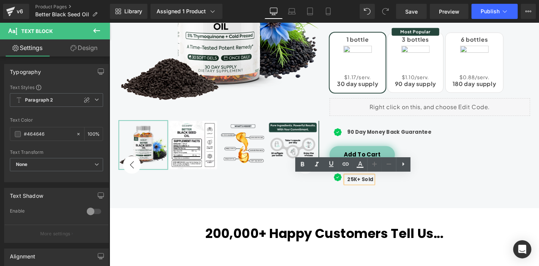
click at [365, 188] on b "25K+ Sold" at bounding box center [377, 190] width 28 height 8
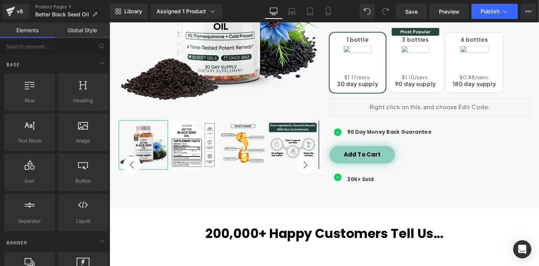
click at [75, 33] on link "Global Style" at bounding box center [82, 30] width 55 height 15
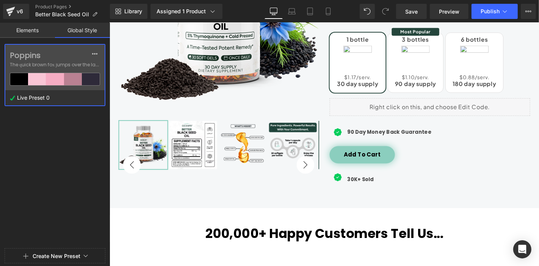
click at [50, 29] on link "Elements" at bounding box center [27, 30] width 55 height 15
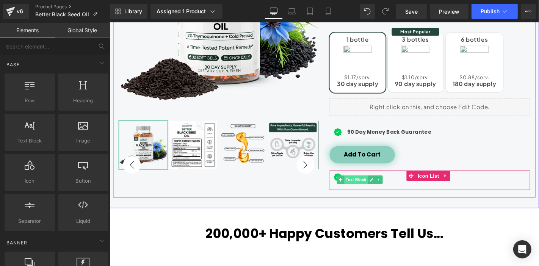
click at [367, 190] on span "Text Block" at bounding box center [372, 190] width 25 height 9
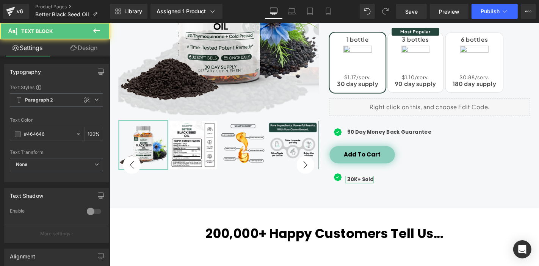
click at [82, 45] on link "Design" at bounding box center [84, 47] width 55 height 17
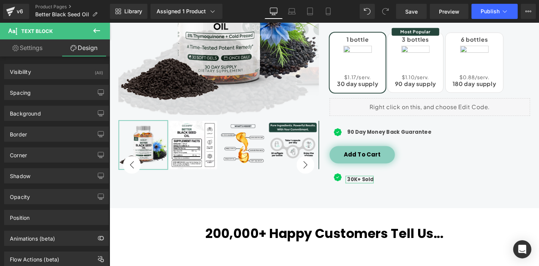
click at [55, 85] on div "Spacing Margin Padding" at bounding box center [56, 92] width 105 height 15
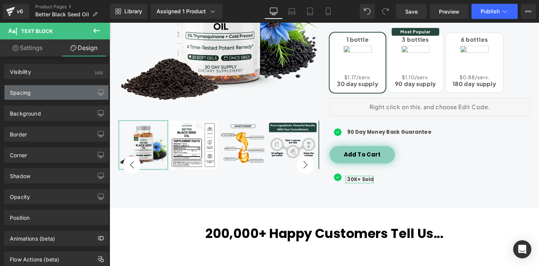
click at [50, 86] on div "Spacing" at bounding box center [57, 92] width 104 height 14
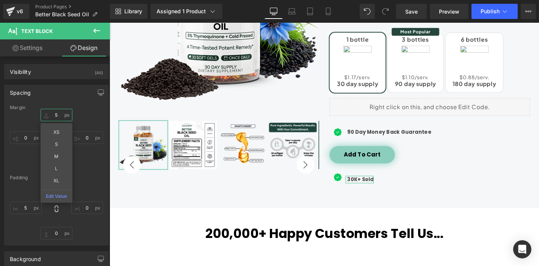
click at [60, 115] on input "text" at bounding box center [57, 115] width 32 height 13
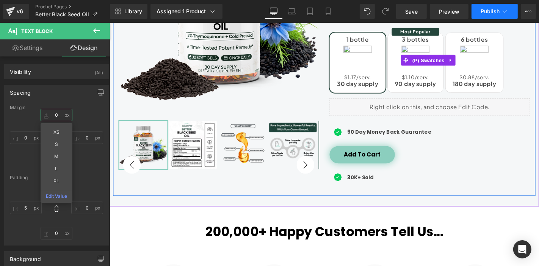
type input "0"
click at [492, 12] on span "Publish" at bounding box center [490, 11] width 19 height 6
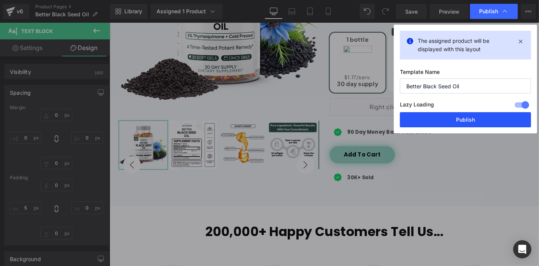
click at [472, 121] on button "Publish" at bounding box center [465, 119] width 131 height 15
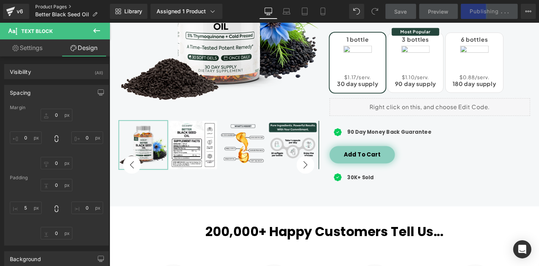
click at [39, 5] on link "Product Pages" at bounding box center [72, 7] width 75 height 6
click at [64, 5] on link "Product Pages" at bounding box center [72, 7] width 75 height 6
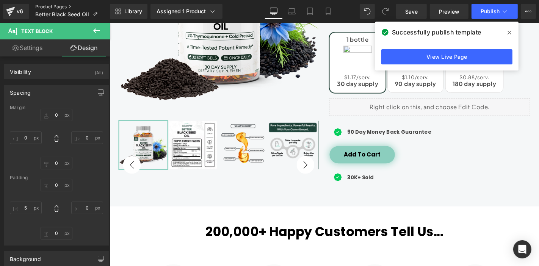
click at [49, 6] on link "Product Pages" at bounding box center [72, 7] width 75 height 6
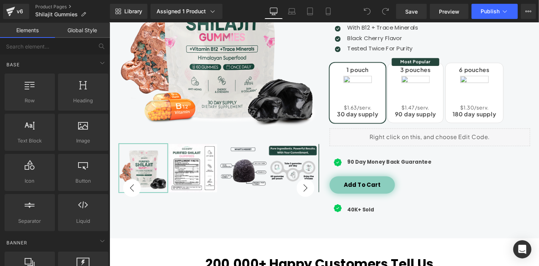
scroll to position [211, 0]
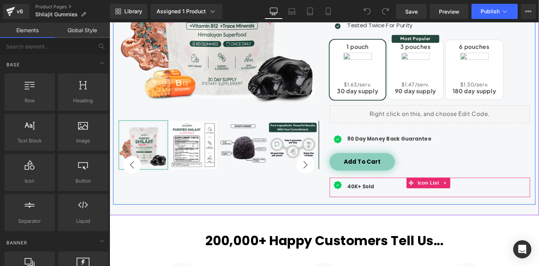
click at [401, 198] on div "Icon 40K+ Sold Text Block" at bounding box center [451, 198] width 214 height 13
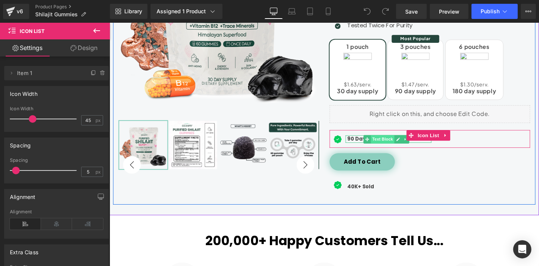
click at [400, 146] on span "Text Block" at bounding box center [401, 147] width 25 height 9
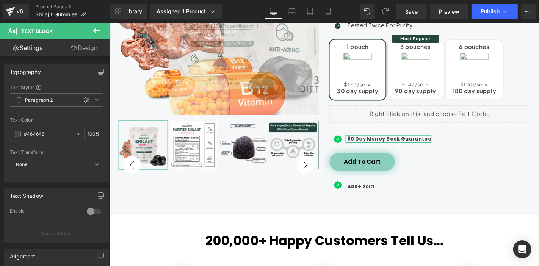
drag, startPoint x: 93, startPoint y: 46, endPoint x: 53, endPoint y: 74, distance: 49.3
click at [93, 46] on link "Design" at bounding box center [84, 47] width 55 height 17
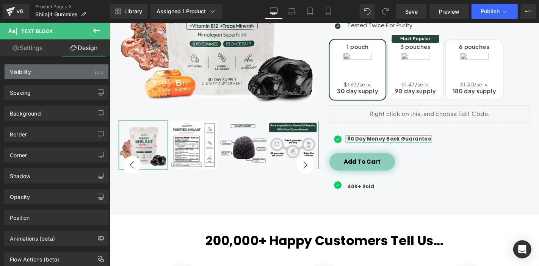
click at [52, 74] on div "Visibility (All)" at bounding box center [57, 71] width 104 height 14
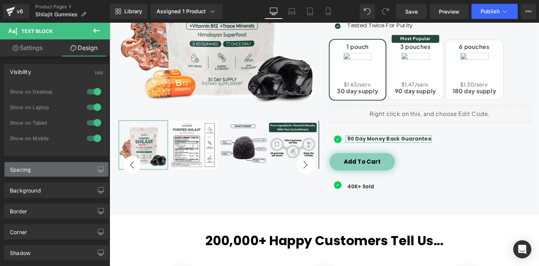
click at [61, 167] on div "Spacing" at bounding box center [57, 169] width 104 height 14
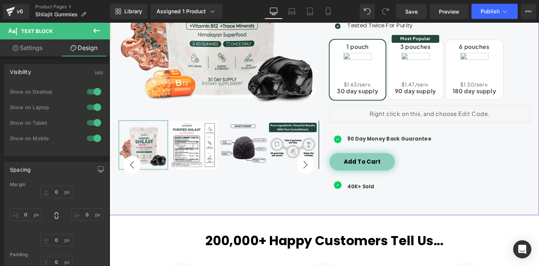
click at [385, 198] on link at bounding box center [389, 197] width 8 height 9
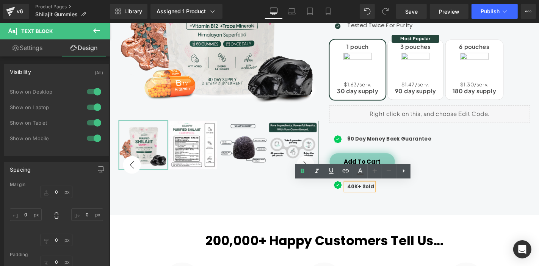
click at [394, 197] on div "Icon 40K+ Sold Text Block" at bounding box center [451, 198] width 214 height 13
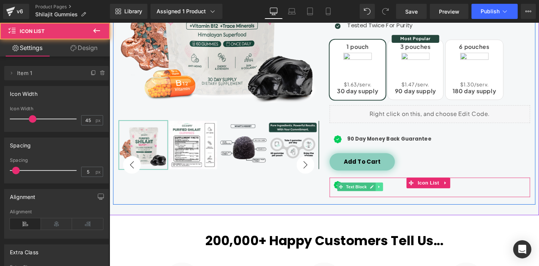
click at [393, 194] on link at bounding box center [397, 197] width 8 height 9
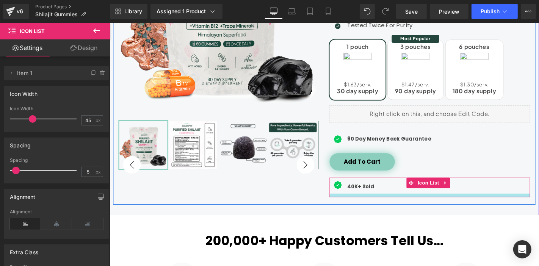
click at [373, 207] on div at bounding box center [451, 207] width 214 height 4
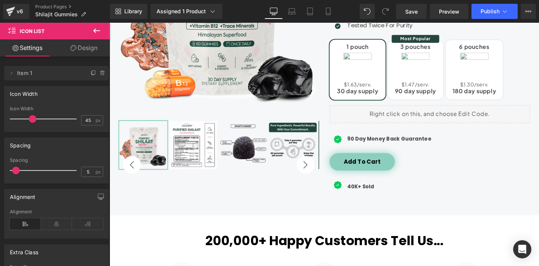
click at [78, 49] on link "Design" at bounding box center [84, 47] width 55 height 17
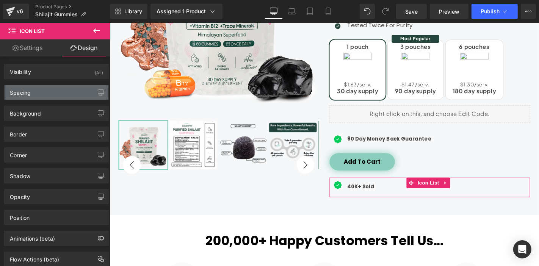
click at [59, 88] on div "Spacing" at bounding box center [57, 92] width 104 height 14
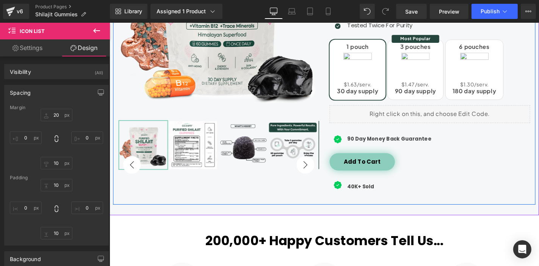
click at [419, 177] on div "Add To Cart" at bounding box center [451, 171] width 214 height 19
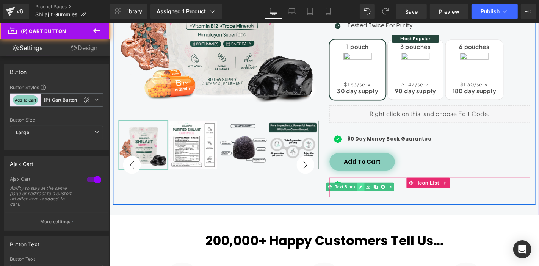
click at [376, 197] on icon at bounding box center [378, 198] width 4 height 5
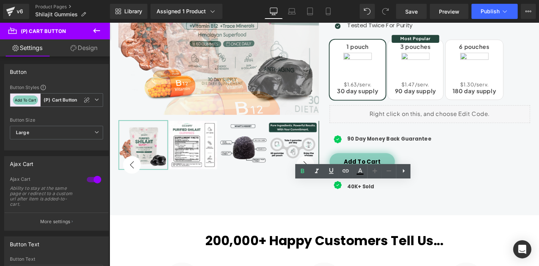
click at [91, 47] on link "Design" at bounding box center [84, 47] width 55 height 17
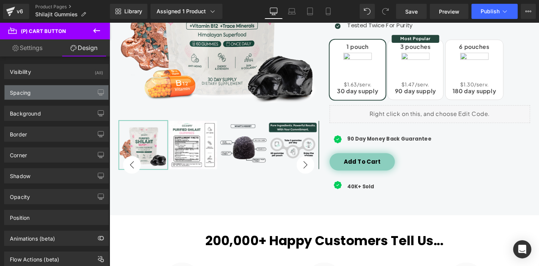
click at [69, 85] on div "Spacing" at bounding box center [57, 92] width 104 height 14
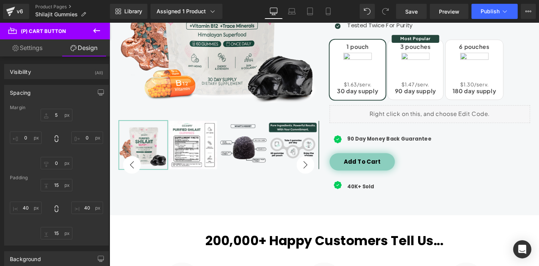
click at [59, 99] on div "Spacing" at bounding box center [57, 92] width 104 height 14
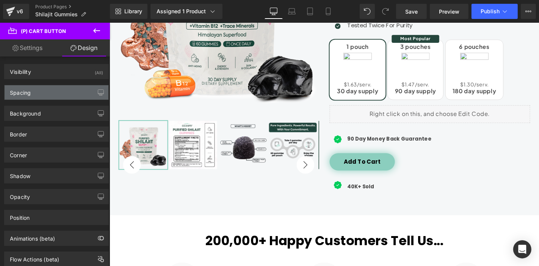
click at [63, 90] on div "Spacing" at bounding box center [57, 92] width 104 height 14
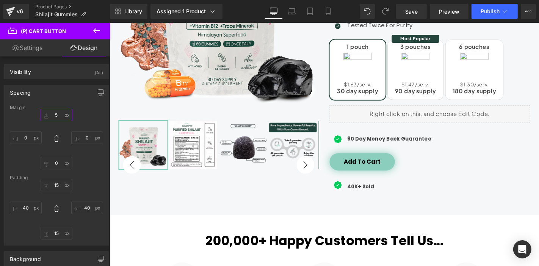
click at [57, 112] on input "text" at bounding box center [57, 115] width 32 height 13
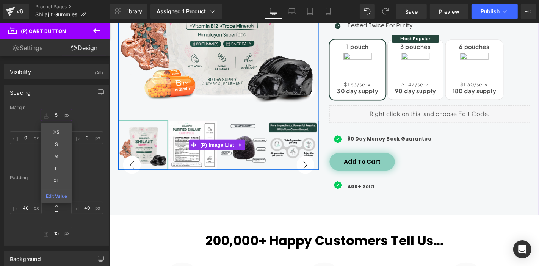
type input "0"
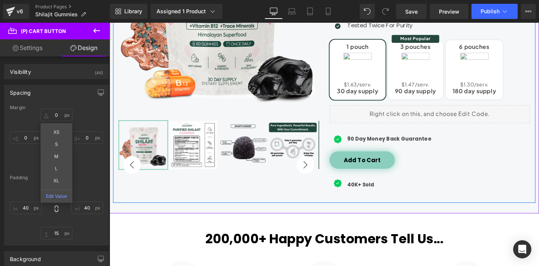
click at [230, 204] on div "Purified Shilajit Gummies (P) Title [DOMAIN_NAME] Reviews - Star Badge [DOMAIN_…" at bounding box center [226, 59] width 226 height 304
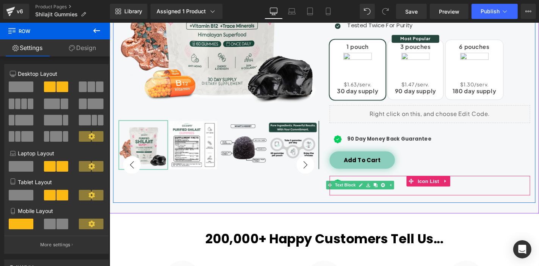
click at [431, 201] on div "Icon 40K+ Sold Text Block" at bounding box center [451, 196] width 214 height 13
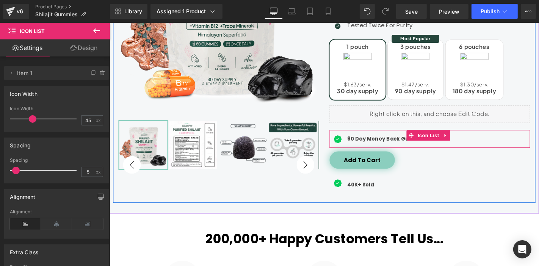
click at [475, 154] on div at bounding box center [451, 155] width 214 height 2
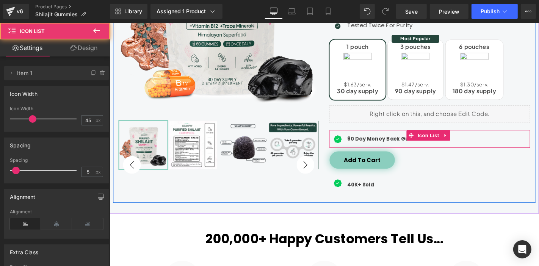
click at [476, 150] on div "Icon 90 Day Money Back Guarantee Text Block" at bounding box center [451, 148] width 214 height 11
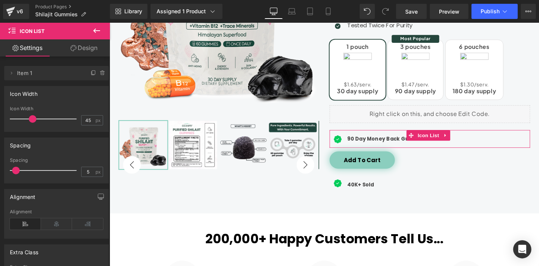
click at [78, 46] on link "Design" at bounding box center [84, 47] width 55 height 17
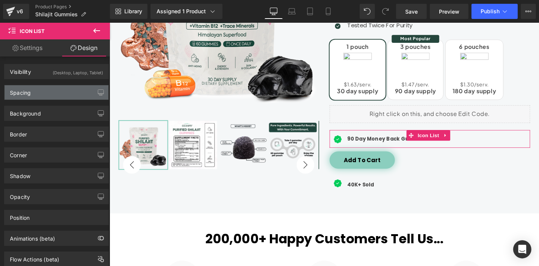
click at [58, 86] on div "Spacing" at bounding box center [57, 92] width 104 height 14
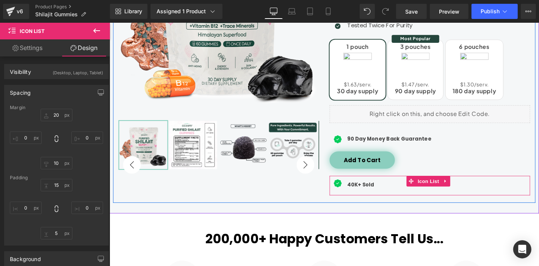
click at [515, 195] on div "Icon 40K+ Sold Text Block" at bounding box center [451, 196] width 214 height 13
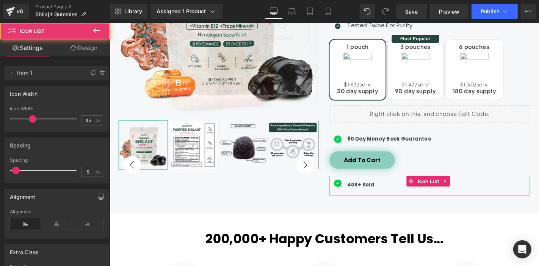
click at [80, 52] on link "Design" at bounding box center [84, 47] width 55 height 17
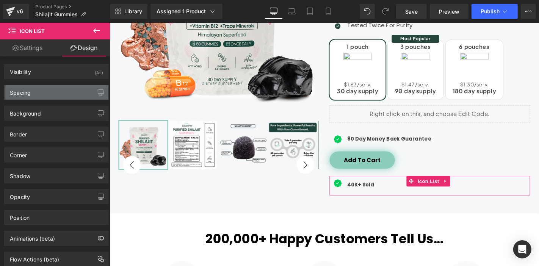
click at [68, 90] on div "Spacing" at bounding box center [57, 92] width 104 height 14
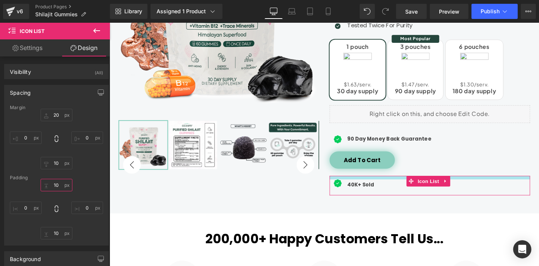
click at [59, 182] on input "10" at bounding box center [57, 185] width 32 height 13
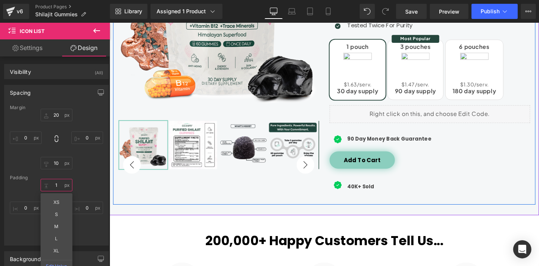
type input "10"
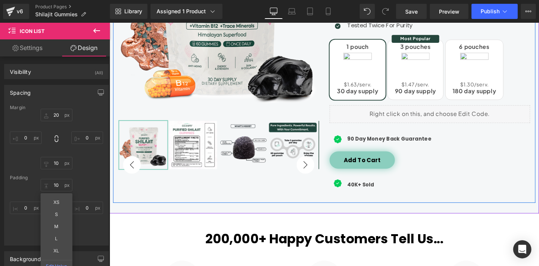
click at [165, 187] on div "Purified Shilajit Gummies (P) Title Judge.me Reviews - Star Badge Judge.me Revi…" at bounding box center [226, 59] width 226 height 304
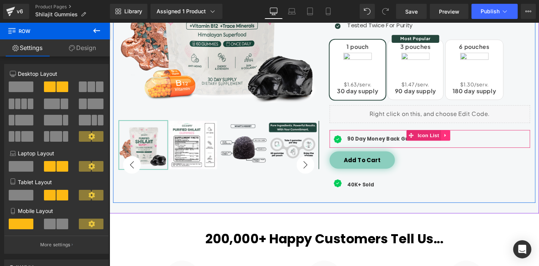
click at [477, 150] on div "Icon 90 Day Money Back Guarantee Text Block" at bounding box center [451, 148] width 214 height 11
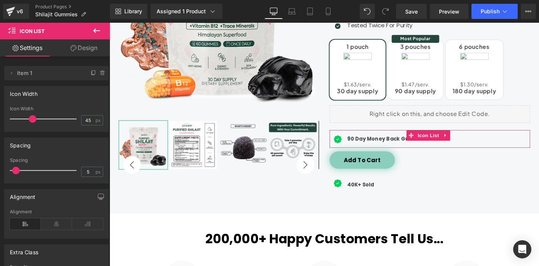
click at [92, 53] on link "Design" at bounding box center [84, 47] width 55 height 17
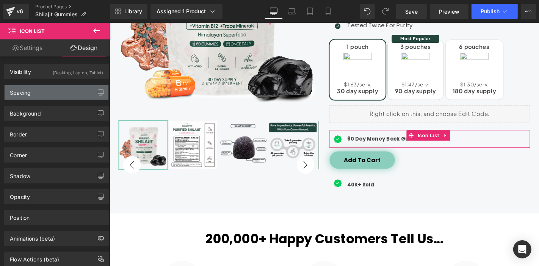
click at [65, 88] on div "Spacing" at bounding box center [57, 92] width 104 height 14
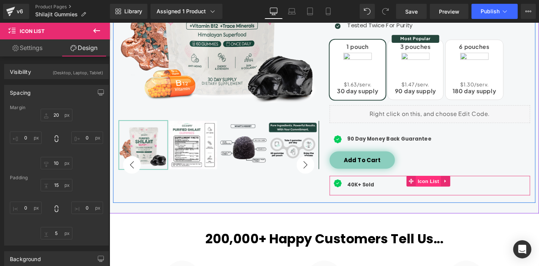
click at [458, 195] on span "Icon List" at bounding box center [450, 191] width 27 height 11
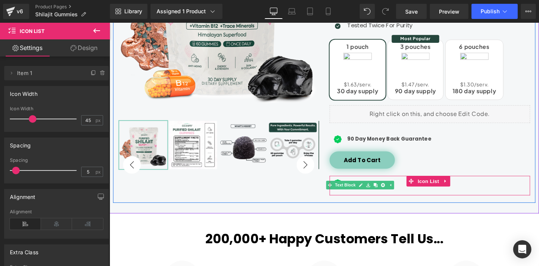
click at [376, 196] on icon at bounding box center [378, 196] width 4 height 4
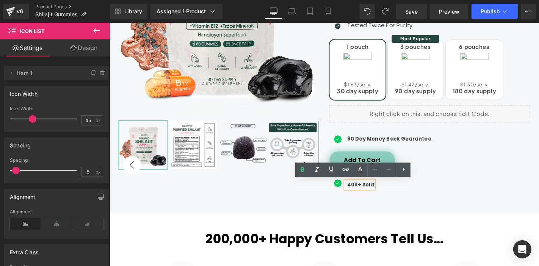
click at [77, 47] on link "Design" at bounding box center [84, 47] width 55 height 17
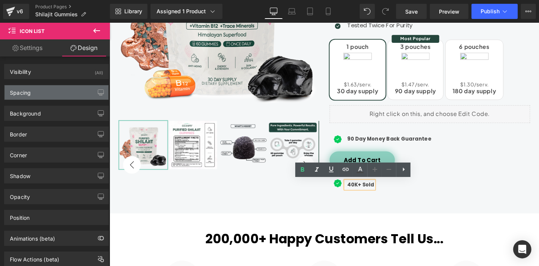
click at [71, 92] on div "Spacing" at bounding box center [57, 92] width 104 height 14
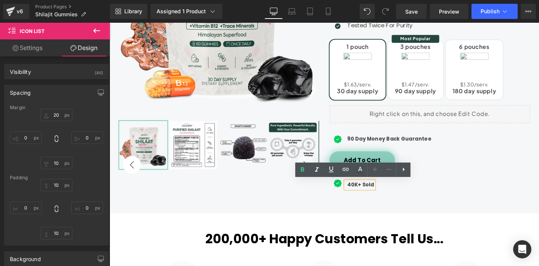
click at [376, 193] on strong "40K+ Sold" at bounding box center [377, 196] width 28 height 8
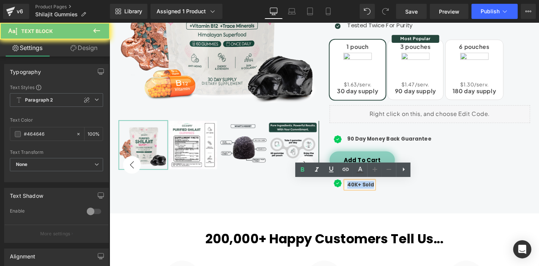
click at [376, 193] on strong "40K+ Sold" at bounding box center [377, 196] width 28 height 8
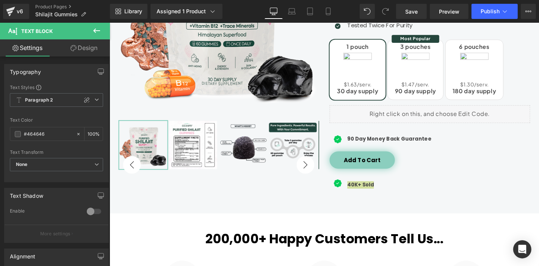
click at [77, 49] on link "Design" at bounding box center [84, 47] width 55 height 17
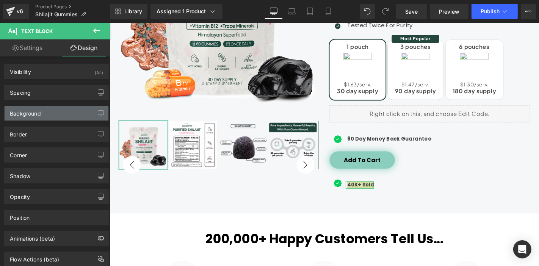
click at [60, 106] on div "Background" at bounding box center [57, 113] width 104 height 14
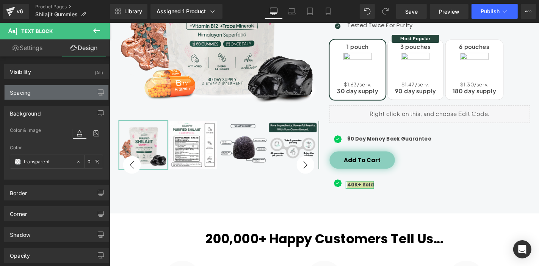
click at [62, 93] on div "Spacing" at bounding box center [57, 92] width 104 height 14
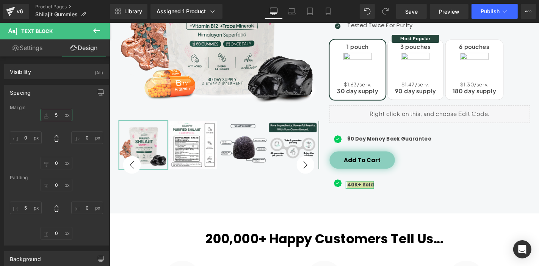
click at [56, 114] on input "text" at bounding box center [57, 115] width 32 height 13
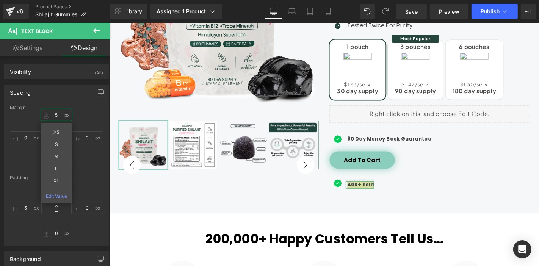
type input "5"
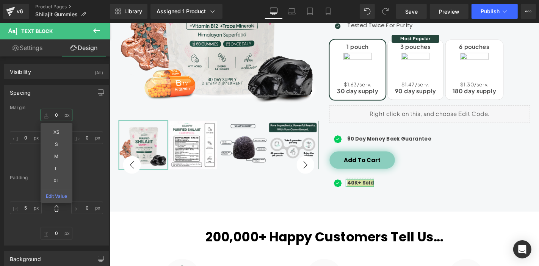
type input "0"
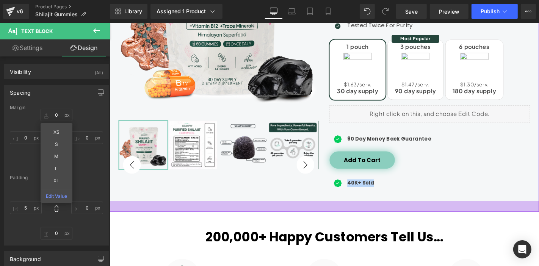
click at [219, 205] on div "Purified Shilajit Gummies (P) Title Judge.me Reviews - Star Badge Judge.me Revi…" at bounding box center [226, 58] width 226 height 302
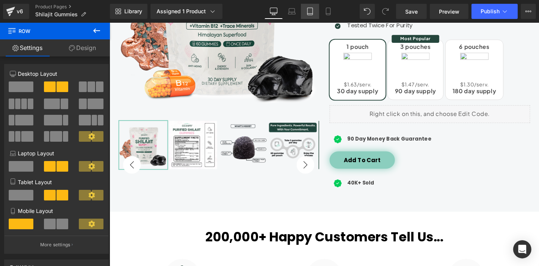
click at [316, 16] on link "Tablet" at bounding box center [310, 11] width 18 height 15
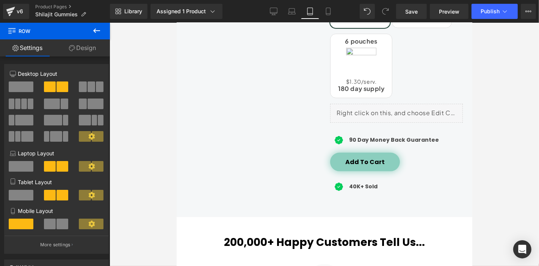
scroll to position [295, 0]
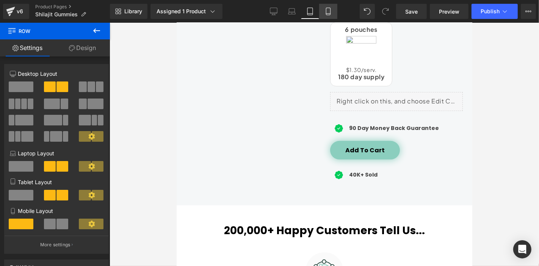
click at [330, 15] on icon at bounding box center [328, 11] width 4 height 7
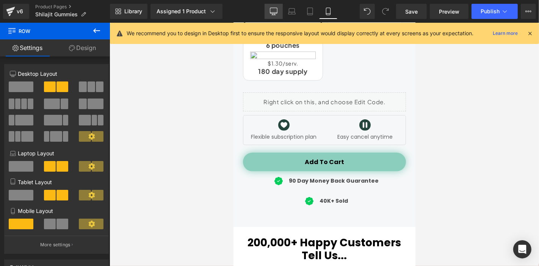
scroll to position [0, 0]
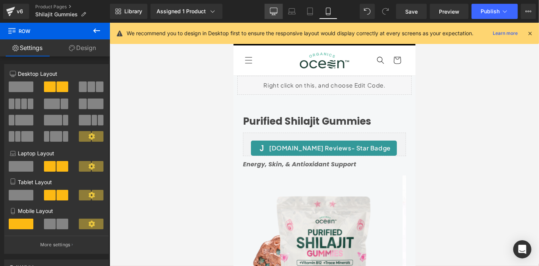
click at [271, 8] on icon at bounding box center [273, 11] width 7 height 6
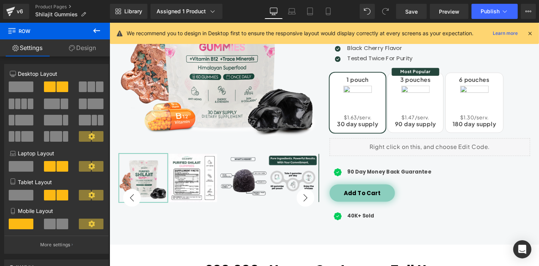
scroll to position [180, 0]
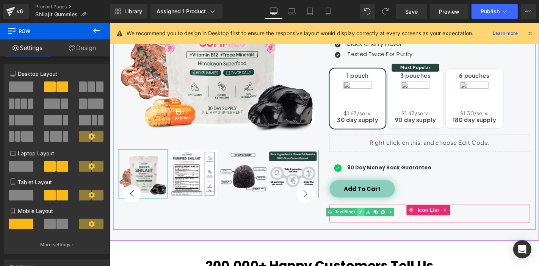
click at [377, 225] on link at bounding box center [378, 224] width 8 height 9
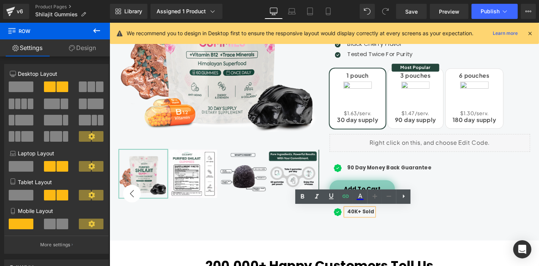
click at [375, 224] on strong "40K+ Sold" at bounding box center [377, 225] width 28 height 8
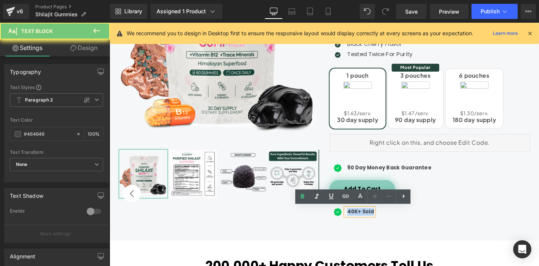
paste div
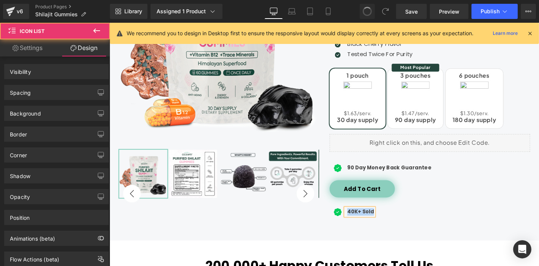
click at [371, 223] on strong "40K+ Sold" at bounding box center [377, 225] width 28 height 8
click at [363, 223] on strong "40K+ Sold" at bounding box center [377, 225] width 28 height 8
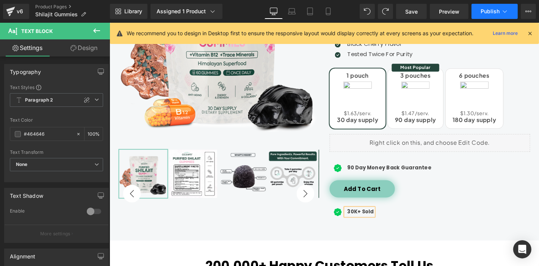
click at [485, 11] on span "Publish" at bounding box center [490, 11] width 19 height 6
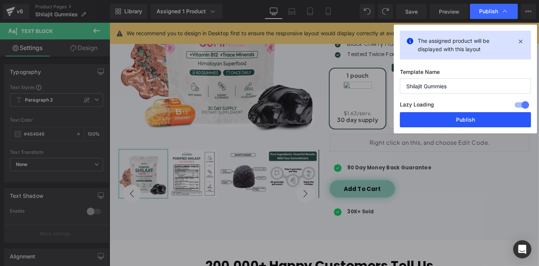
click at [468, 123] on button "Publish" at bounding box center [465, 119] width 131 height 15
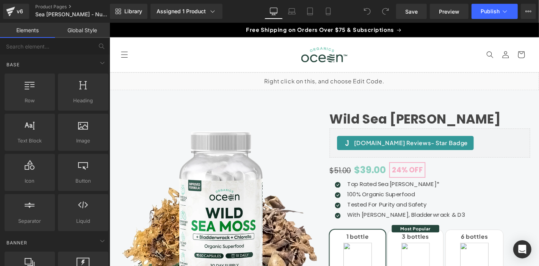
scroll to position [168, 0]
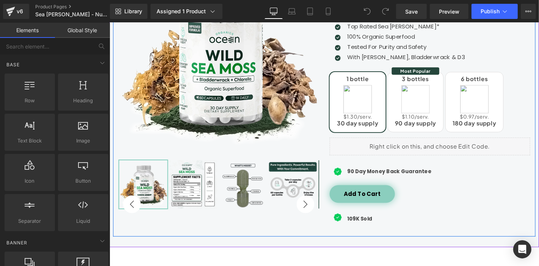
click at [371, 230] on span "Text Block" at bounding box center [371, 232] width 25 height 9
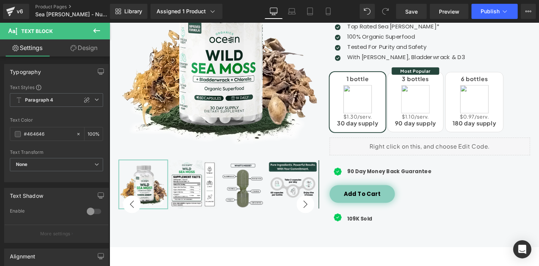
click at [82, 45] on link "Design" at bounding box center [84, 47] width 55 height 17
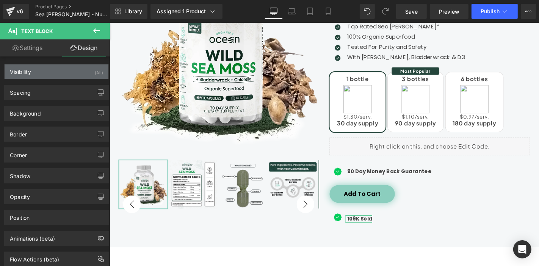
click at [74, 75] on div "Visibility (All)" at bounding box center [57, 71] width 104 height 14
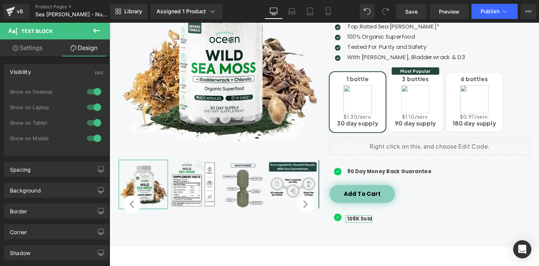
click at [63, 160] on div "Spacing [GEOGRAPHIC_DATA] [GEOGRAPHIC_DATA]" at bounding box center [56, 166] width 113 height 21
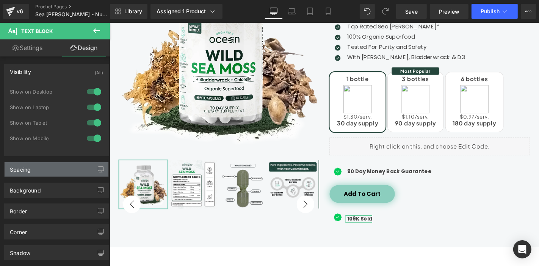
click at [63, 164] on div "Spacing" at bounding box center [57, 169] width 104 height 14
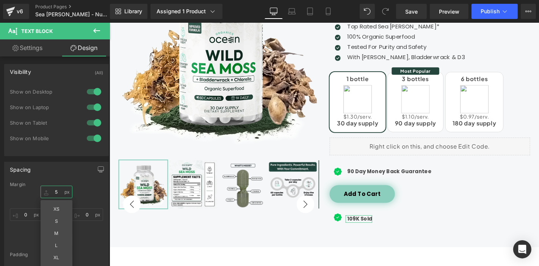
click at [60, 191] on input "text" at bounding box center [57, 192] width 32 height 13
type input "0"
click at [280, 258] on div "Wild Sea [PERSON_NAME] (P) Title [DOMAIN_NAME] Reviews - Star Badge [DOMAIN_NAM…" at bounding box center [338, 93] width 459 height 335
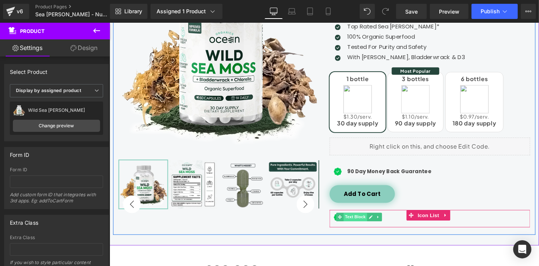
click at [375, 229] on span "Text Block" at bounding box center [372, 230] width 25 height 9
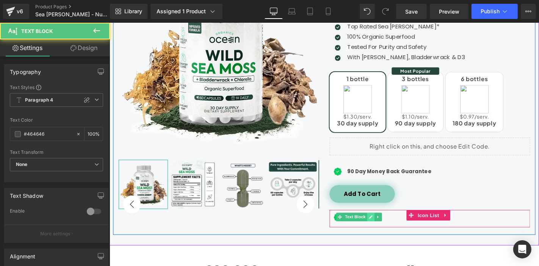
click at [387, 231] on icon at bounding box center [389, 230] width 4 height 4
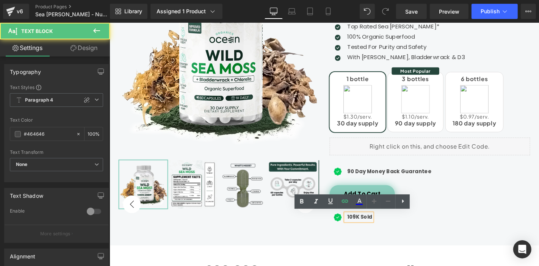
click at [370, 231] on strong "109K Sold" at bounding box center [376, 230] width 27 height 8
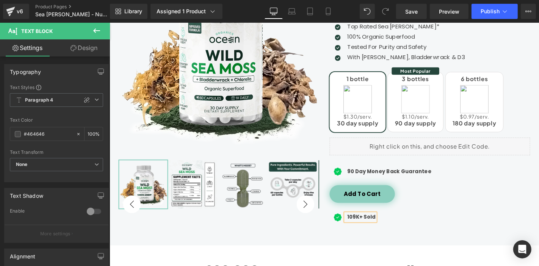
click at [368, 228] on strong "109K+ Sold" at bounding box center [378, 230] width 30 height 8
click at [494, 12] on span "Publish" at bounding box center [490, 11] width 19 height 6
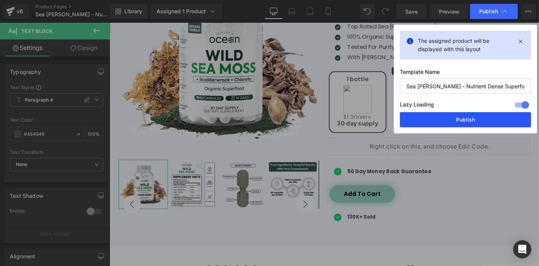
click at [483, 124] on button "Publish" at bounding box center [465, 119] width 131 height 15
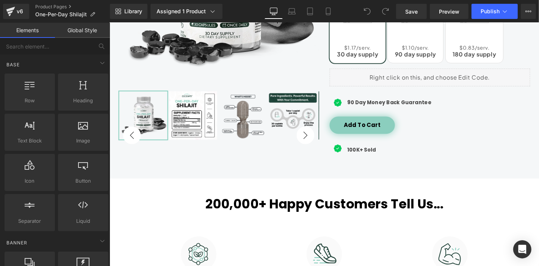
scroll to position [253, 0]
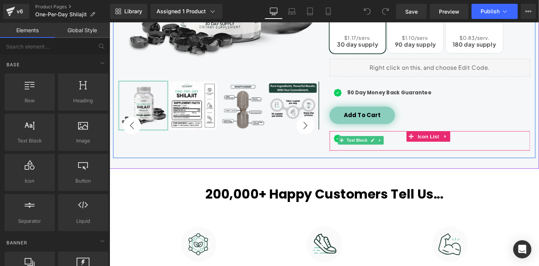
drag, startPoint x: 370, startPoint y: 147, endPoint x: 360, endPoint y: 138, distance: 14.0
click at [370, 147] on span "Text Block" at bounding box center [374, 148] width 25 height 9
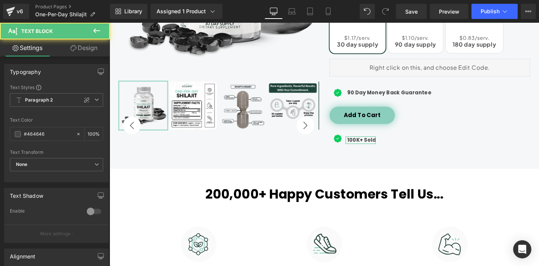
click at [82, 57] on div "Typography Text Styles Custom Paragraph 1 Paragraph 2 Paragraph 3 Paragraph 4 P…" at bounding box center [56, 218] width 113 height 322
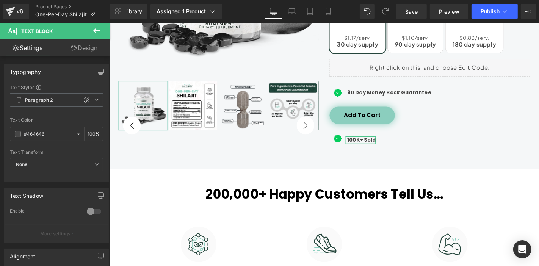
click at [81, 52] on link "Design" at bounding box center [84, 47] width 55 height 17
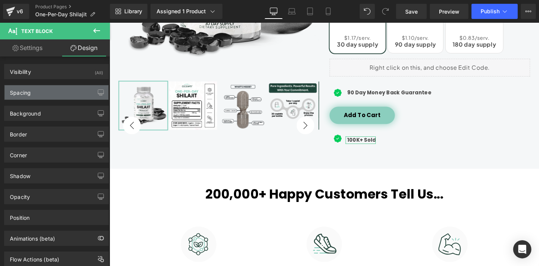
click at [75, 94] on div "Spacing" at bounding box center [57, 92] width 104 height 14
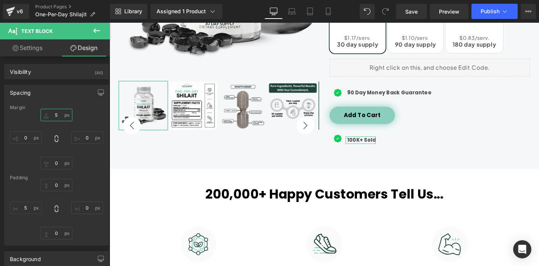
click at [57, 111] on input "5" at bounding box center [57, 115] width 32 height 13
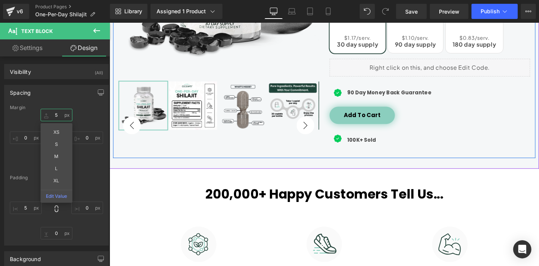
type input "0"
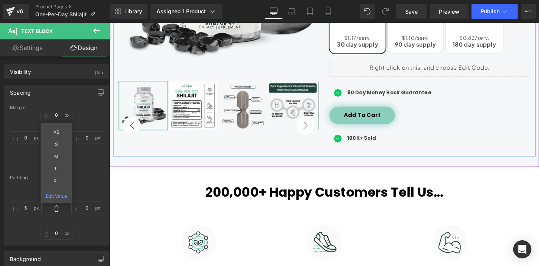
click at [487, 150] on div "Icon 100K+ Sold Text Block" at bounding box center [451, 147] width 214 height 11
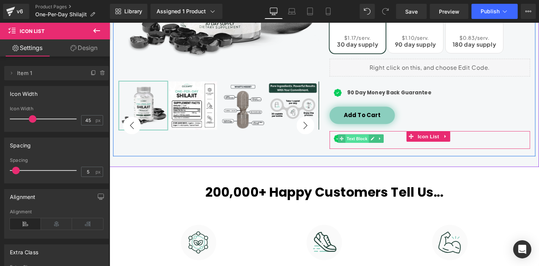
click at [368, 143] on span "Text Block" at bounding box center [374, 146] width 25 height 9
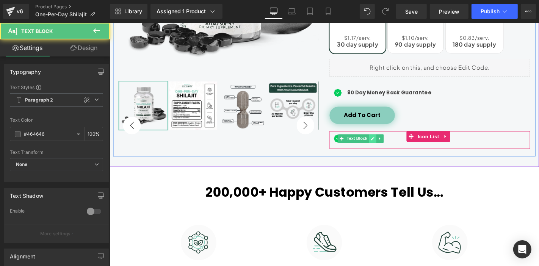
click at [387, 148] on link at bounding box center [391, 146] width 8 height 9
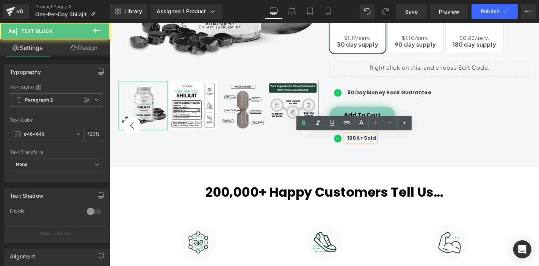
click at [368, 145] on strong "100K+ Sold" at bounding box center [378, 146] width 30 height 8
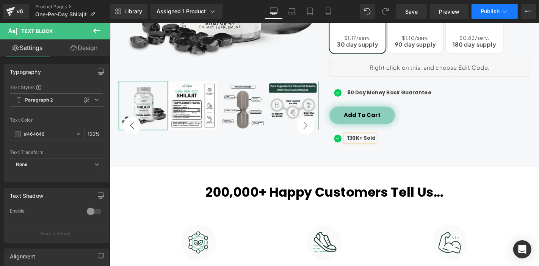
click at [497, 12] on span "Publish" at bounding box center [490, 11] width 19 height 6
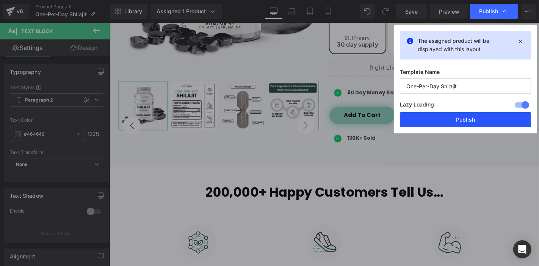
click at [492, 118] on button "Publish" at bounding box center [465, 119] width 131 height 15
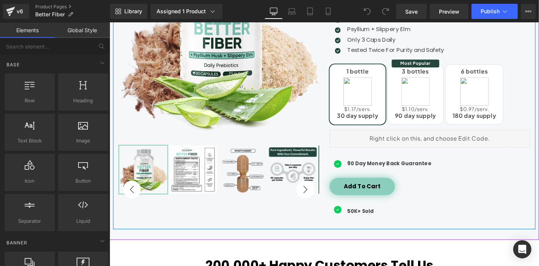
scroll to position [211, 0]
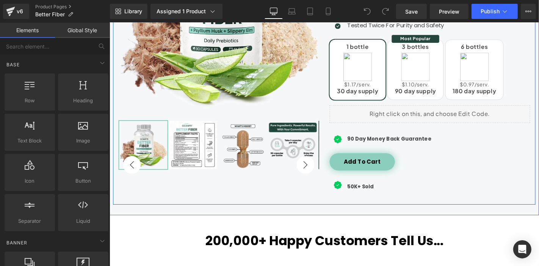
click at [367, 197] on div "50K+ Sold Text Block" at bounding box center [377, 198] width 30 height 8
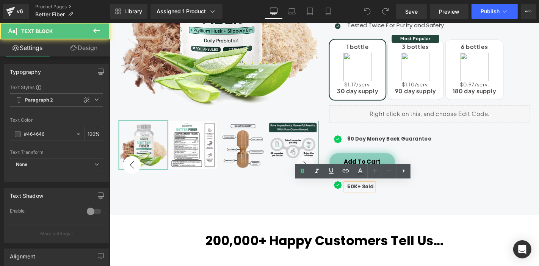
click at [364, 196] on strong "50K+ Sold" at bounding box center [377, 198] width 28 height 8
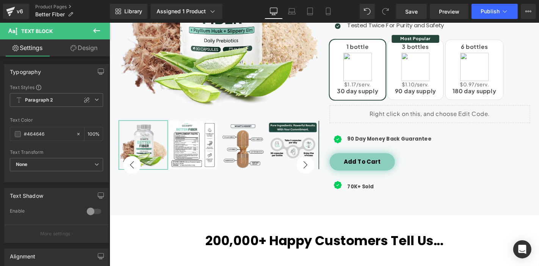
click at [82, 52] on link "Design" at bounding box center [84, 47] width 55 height 17
click at [0, 0] on div "Spacing" at bounding box center [0, 0] width 0 height 0
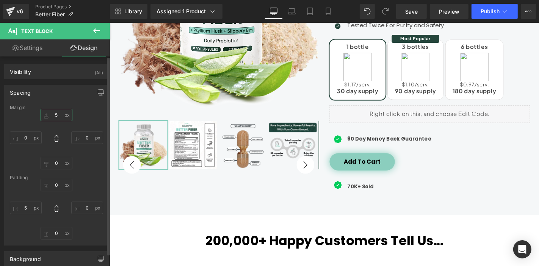
click at [59, 115] on input "5" at bounding box center [57, 115] width 32 height 13
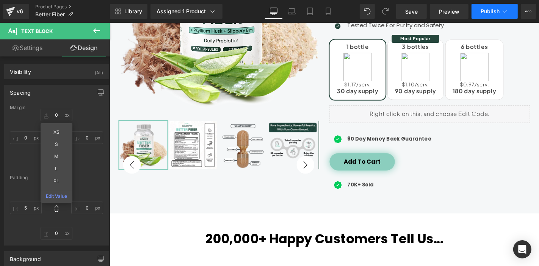
click at [480, 15] on button "Publish" at bounding box center [495, 11] width 46 height 15
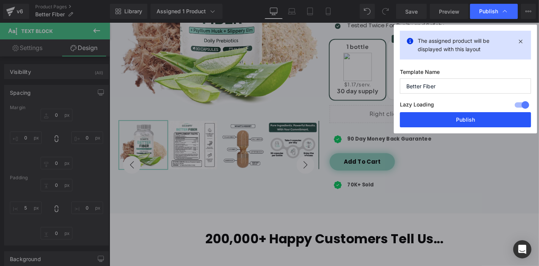
click at [461, 120] on button "Publish" at bounding box center [465, 119] width 131 height 15
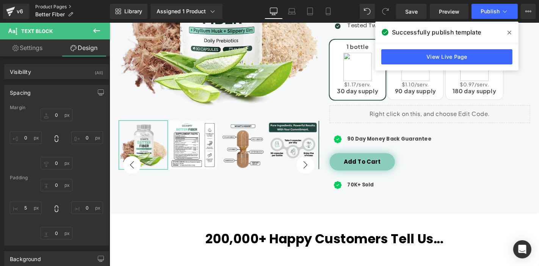
click at [57, 6] on link "Product Pages" at bounding box center [72, 7] width 75 height 6
